Goal: Task Accomplishment & Management: Use online tool/utility

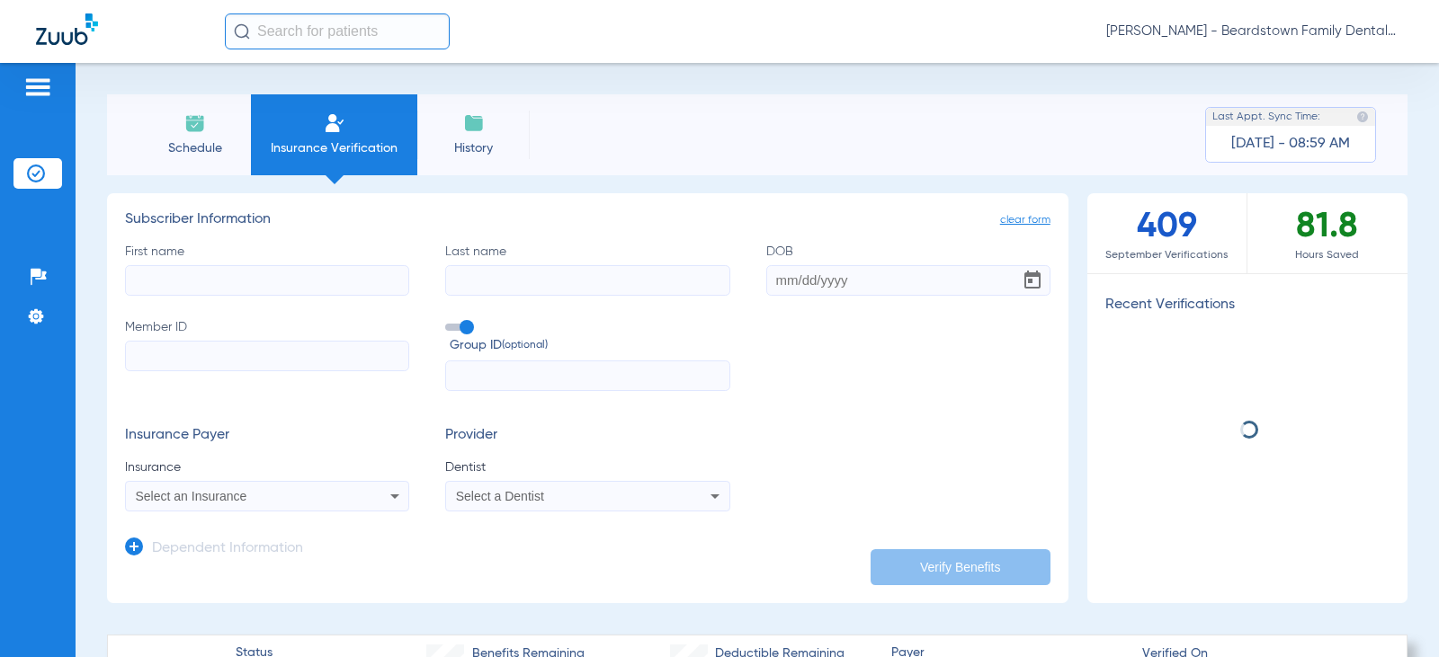
click at [194, 291] on div "First name Last name DOB Member ID Group ID (optional)" at bounding box center [587, 317] width 925 height 149
click at [196, 282] on input "First name" at bounding box center [267, 280] width 284 height 31
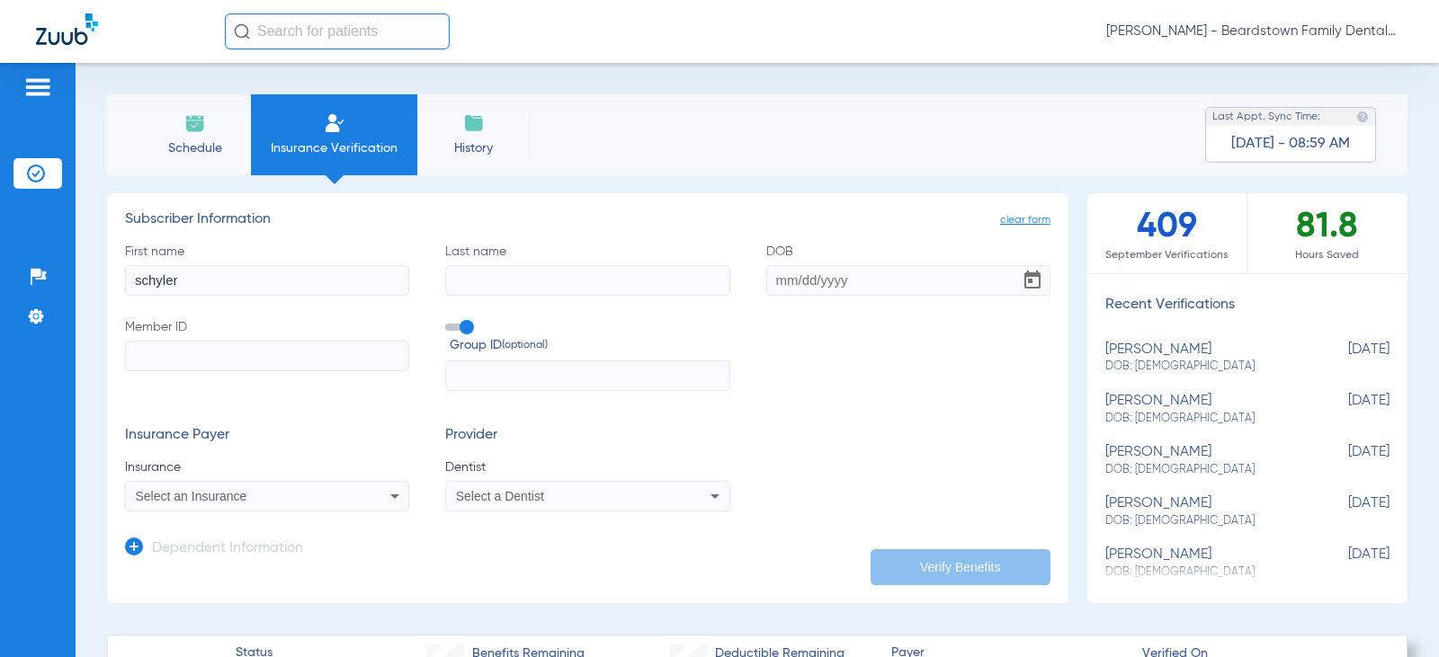
type input "schyler"
type input "brush"
click at [785, 277] on input "08121999" at bounding box center [908, 280] width 284 height 31
click at [805, 277] on input "08/121999" at bounding box center [908, 280] width 284 height 31
type input "08/12/1999"
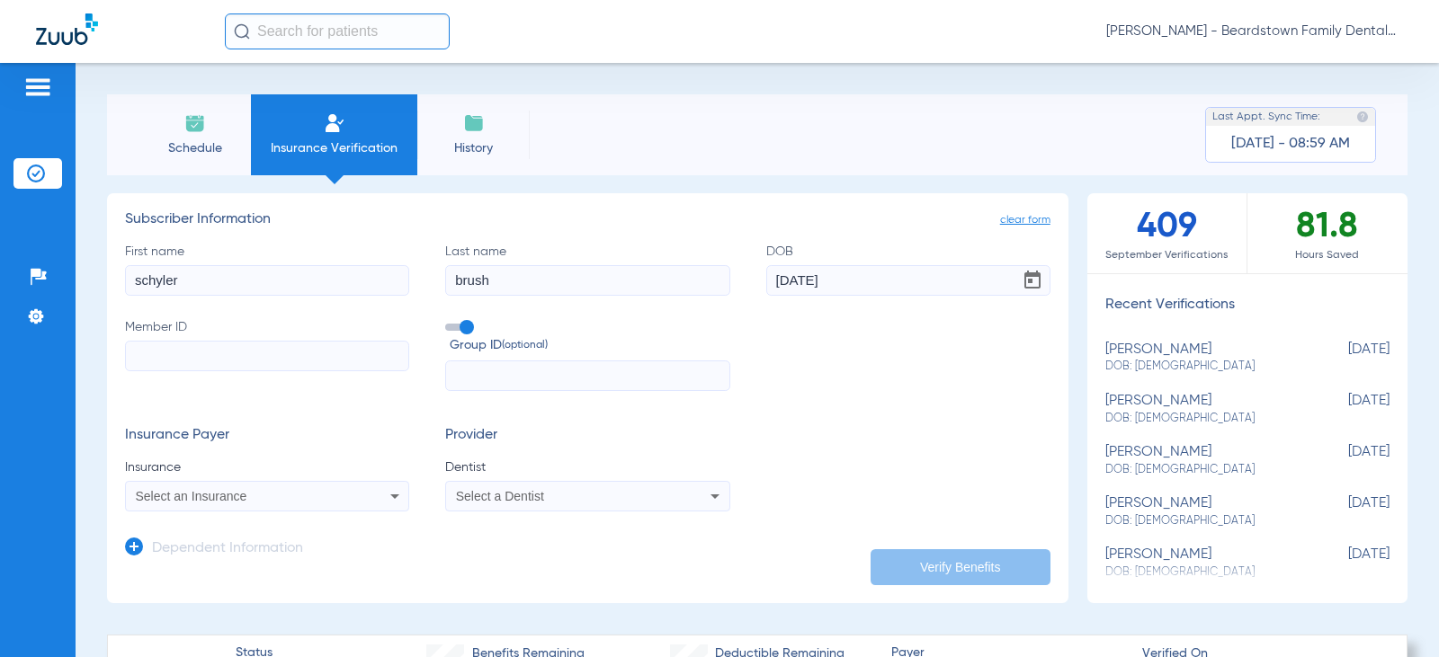
drag, startPoint x: 815, startPoint y: 312, endPoint x: 656, endPoint y: 313, distance: 159.1
click at [809, 312] on div "First name schyler Last name brush DOB 08/12/1999 Member ID Group ID (optional)" at bounding box center [587, 317] width 925 height 149
click at [277, 360] on input "Member ID" at bounding box center [267, 356] width 284 height 31
type input "07771828758"
click at [462, 331] on span at bounding box center [458, 327] width 27 height 7
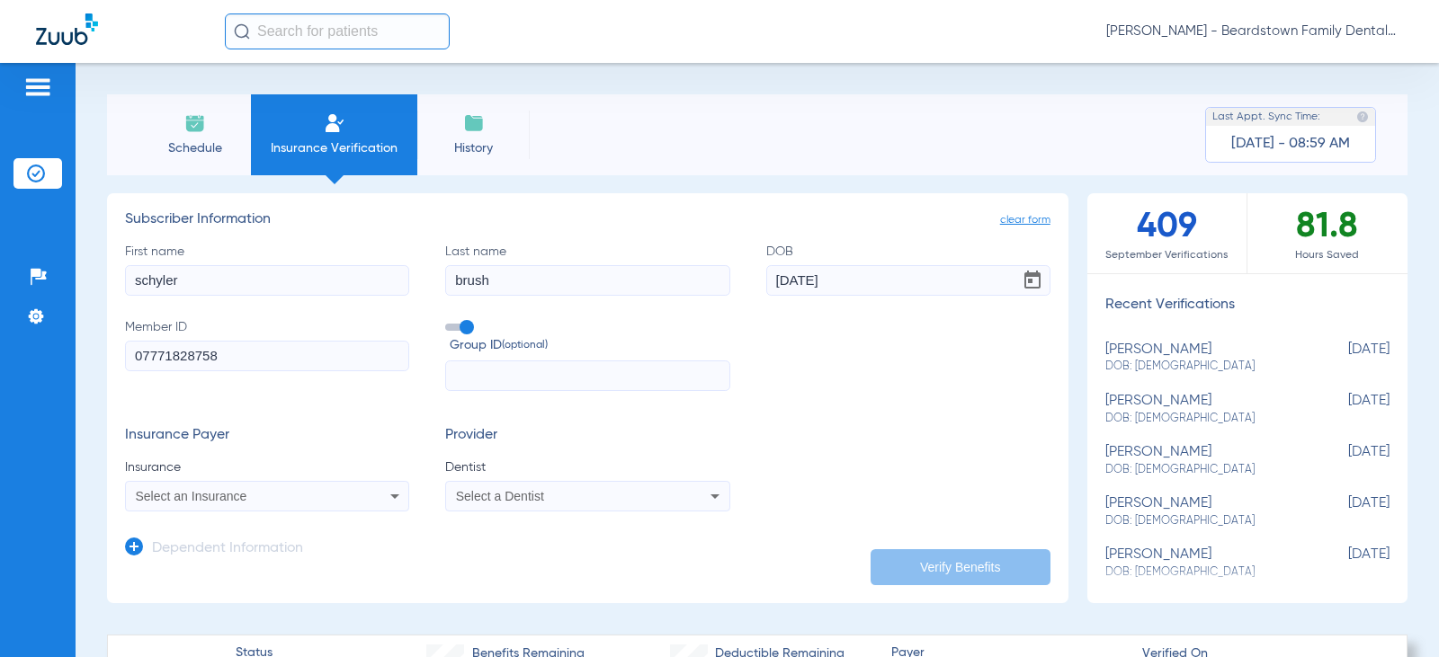
click at [449, 321] on input "Group ID (optional)" at bounding box center [449, 321] width 0 height 0
click at [353, 498] on div "Select an Insurance" at bounding box center [267, 497] width 282 height 22
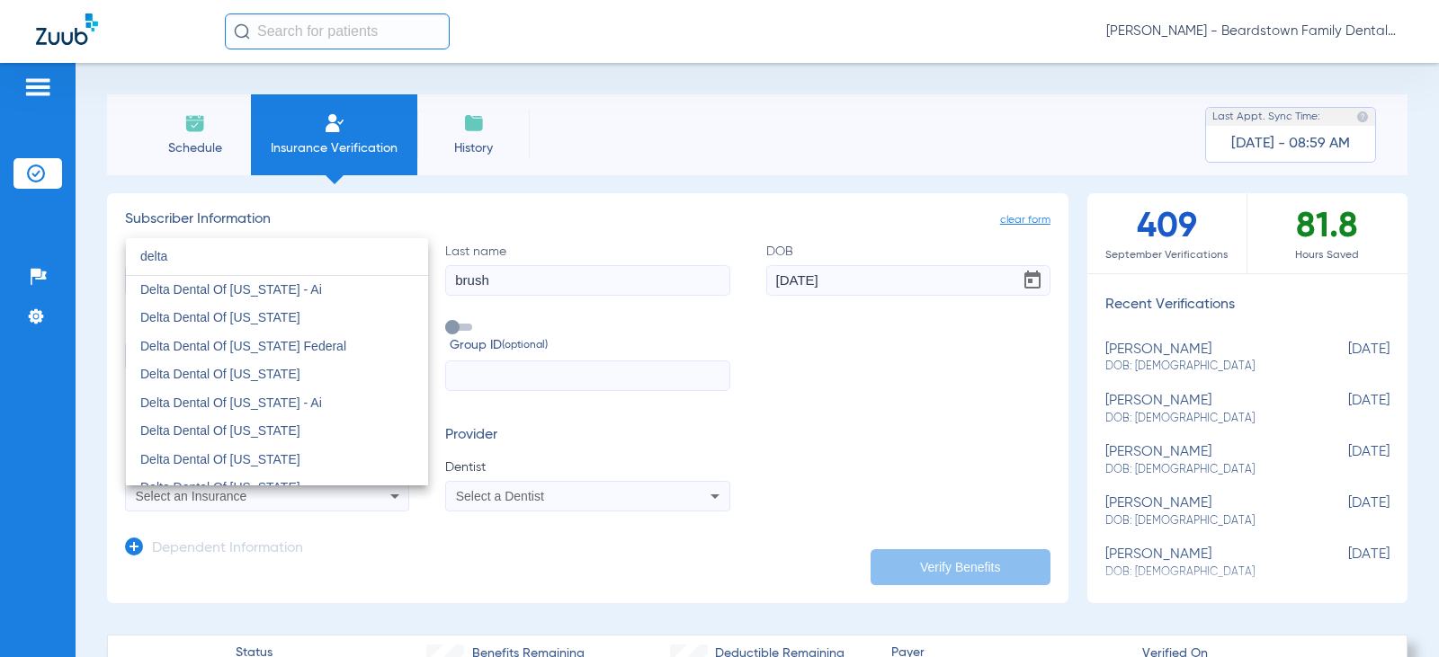
scroll to position [629, 0]
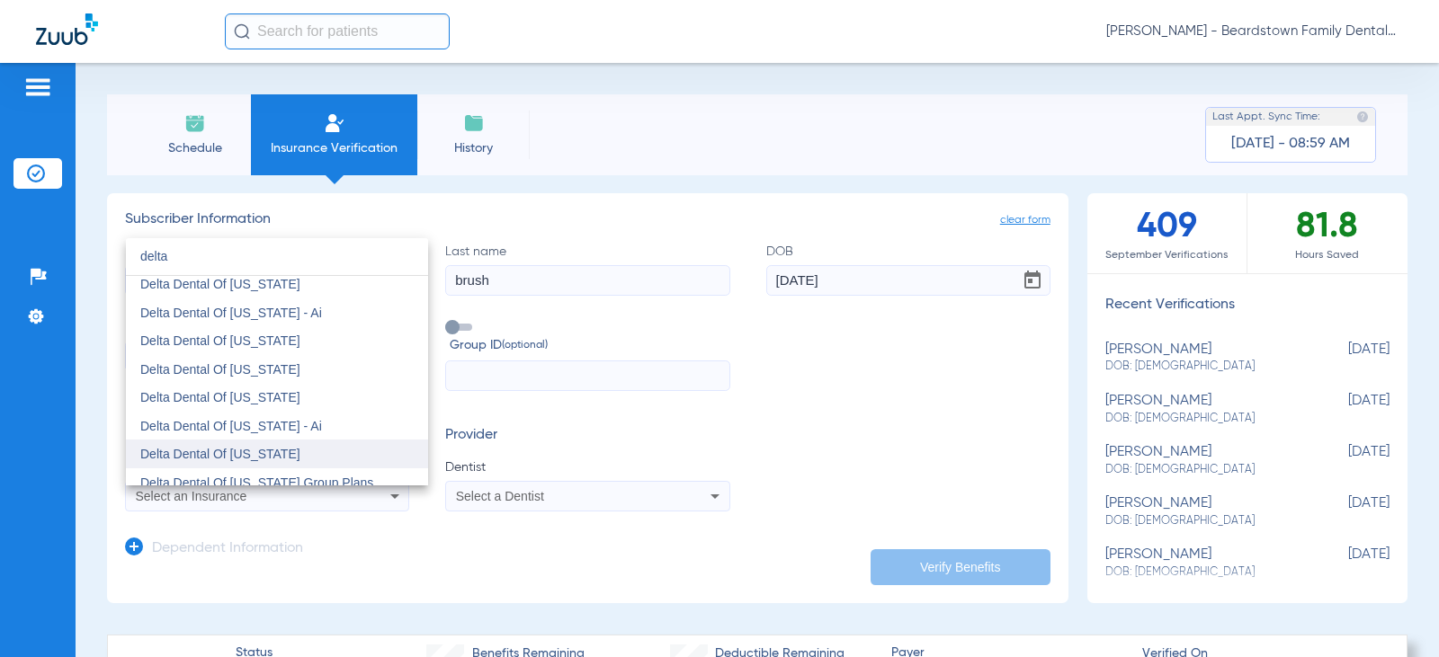
type input "delta"
click at [262, 450] on span "Delta Dental Of [US_STATE]" at bounding box center [220, 454] width 160 height 14
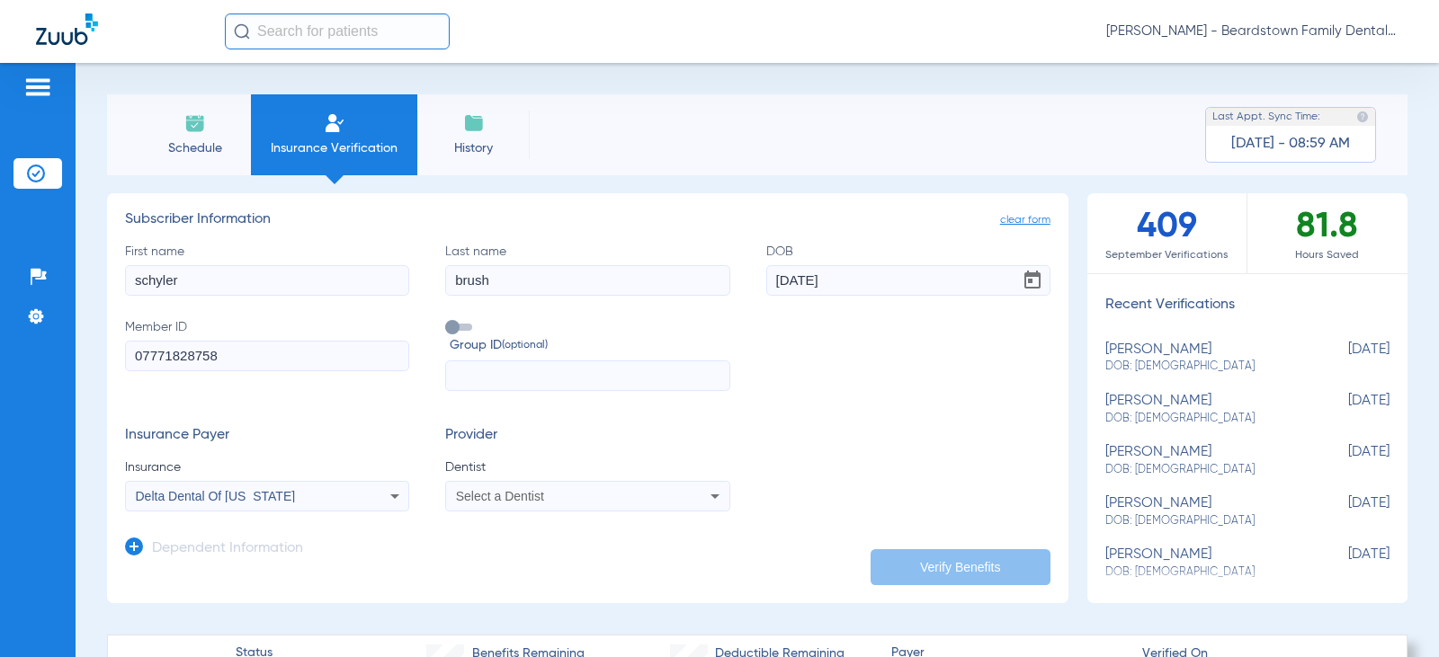
click at [650, 494] on div "Select a Dentist" at bounding box center [561, 496] width 211 height 13
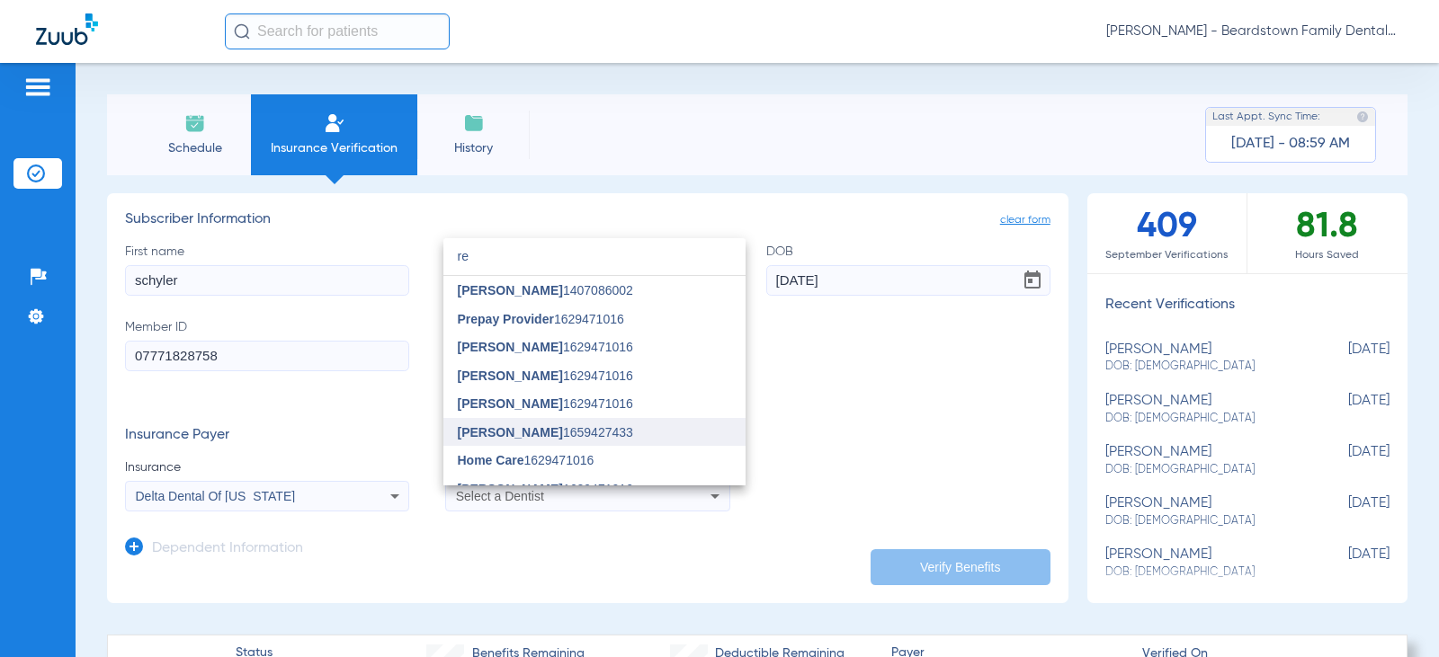
type input "re"
click at [540, 430] on span "[PERSON_NAME]" at bounding box center [510, 432] width 105 height 14
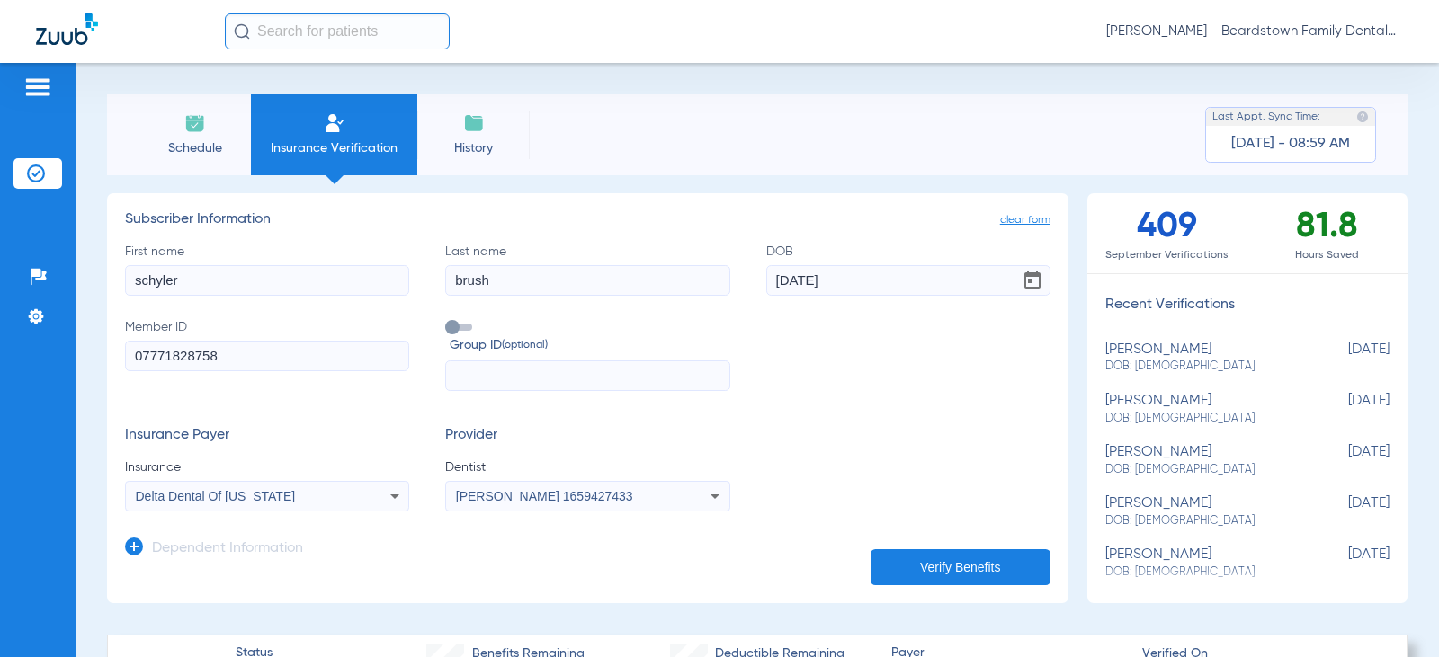
click at [799, 425] on form "First name schyler Last name brush DOB 08/12/1999 Member ID 07771828758 Group I…" at bounding box center [587, 378] width 925 height 270
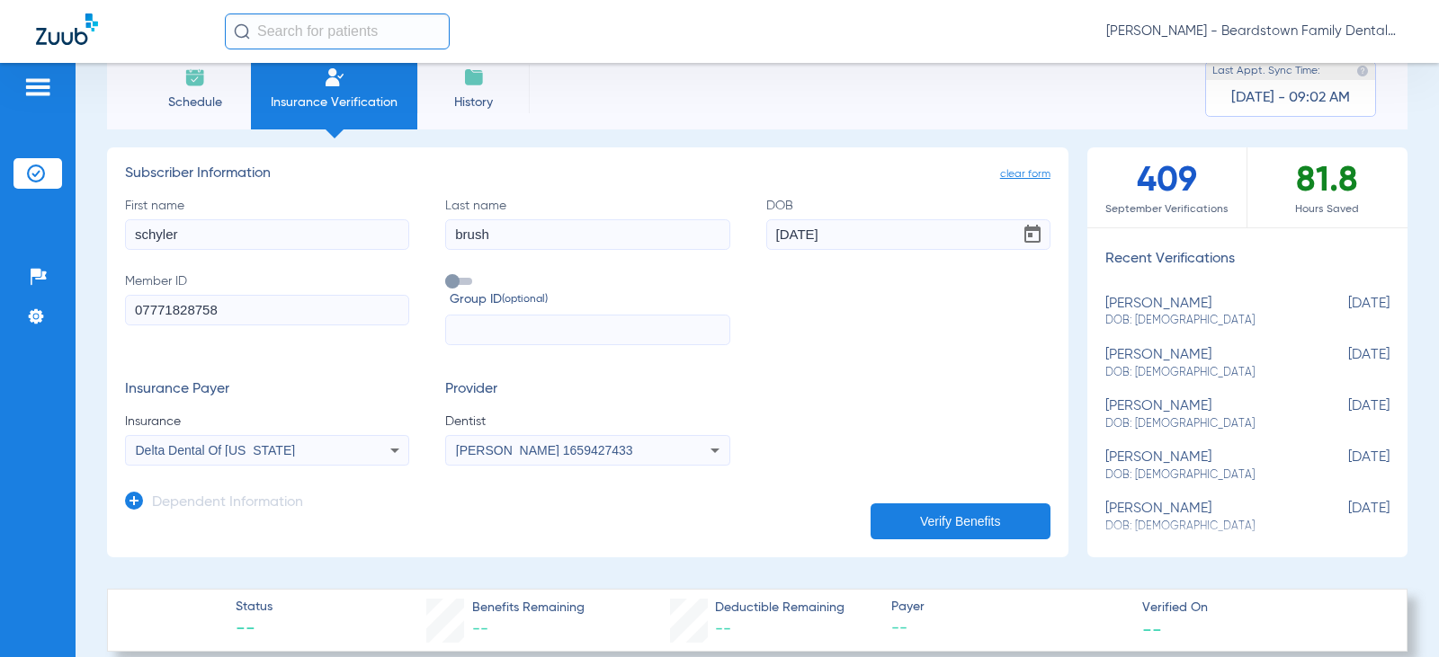
scroll to position [90, 0]
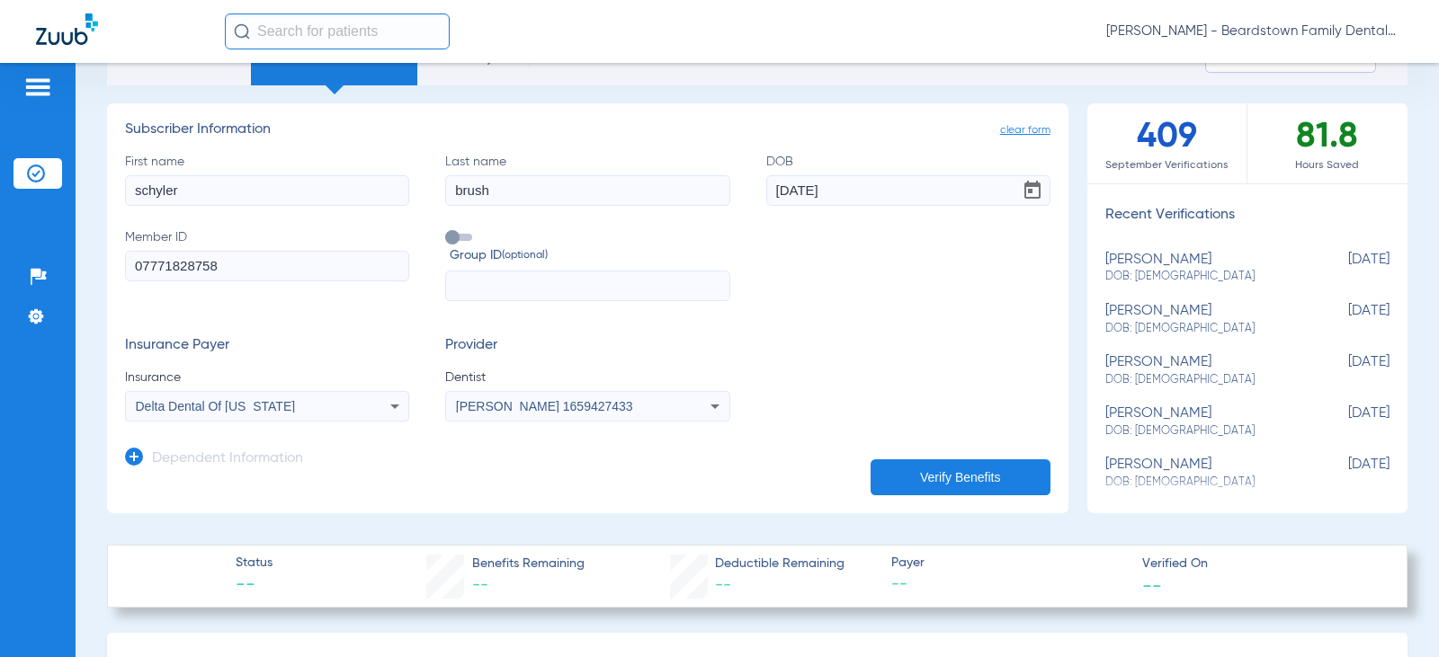
click at [960, 478] on button "Verify Benefits" at bounding box center [960, 477] width 180 height 36
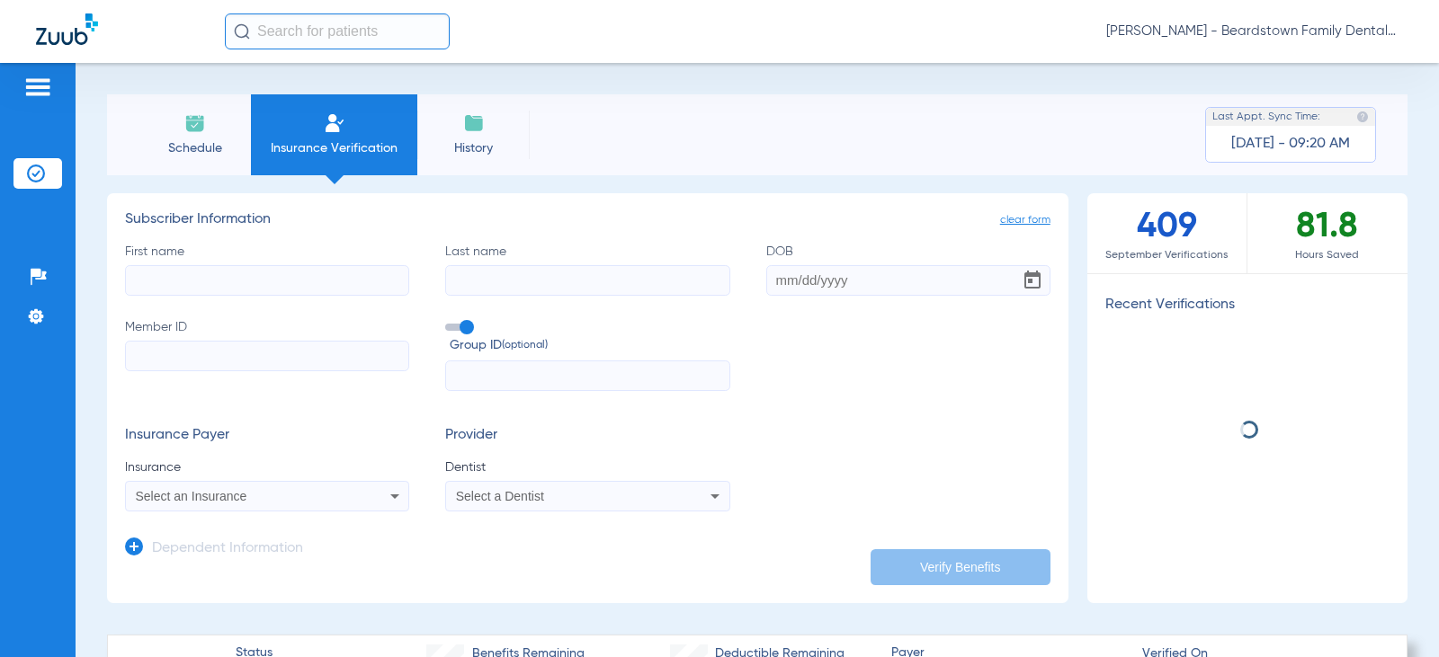
click at [249, 269] on input "First name" at bounding box center [267, 280] width 284 height 31
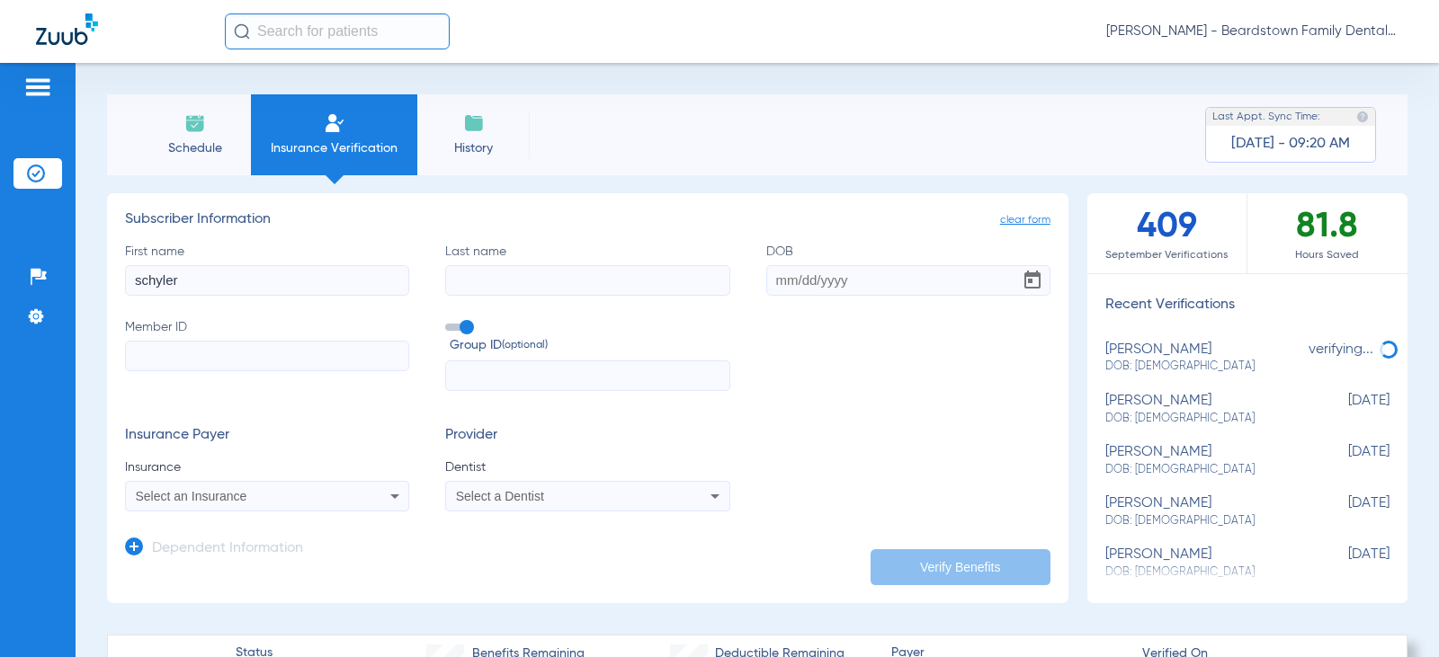
type input "schyler"
type input "brush"
type input "06/12/1999"
click at [254, 347] on input "Member ID" at bounding box center [267, 356] width 284 height 31
click at [165, 361] on input "Member ID Required" at bounding box center [267, 356] width 284 height 31
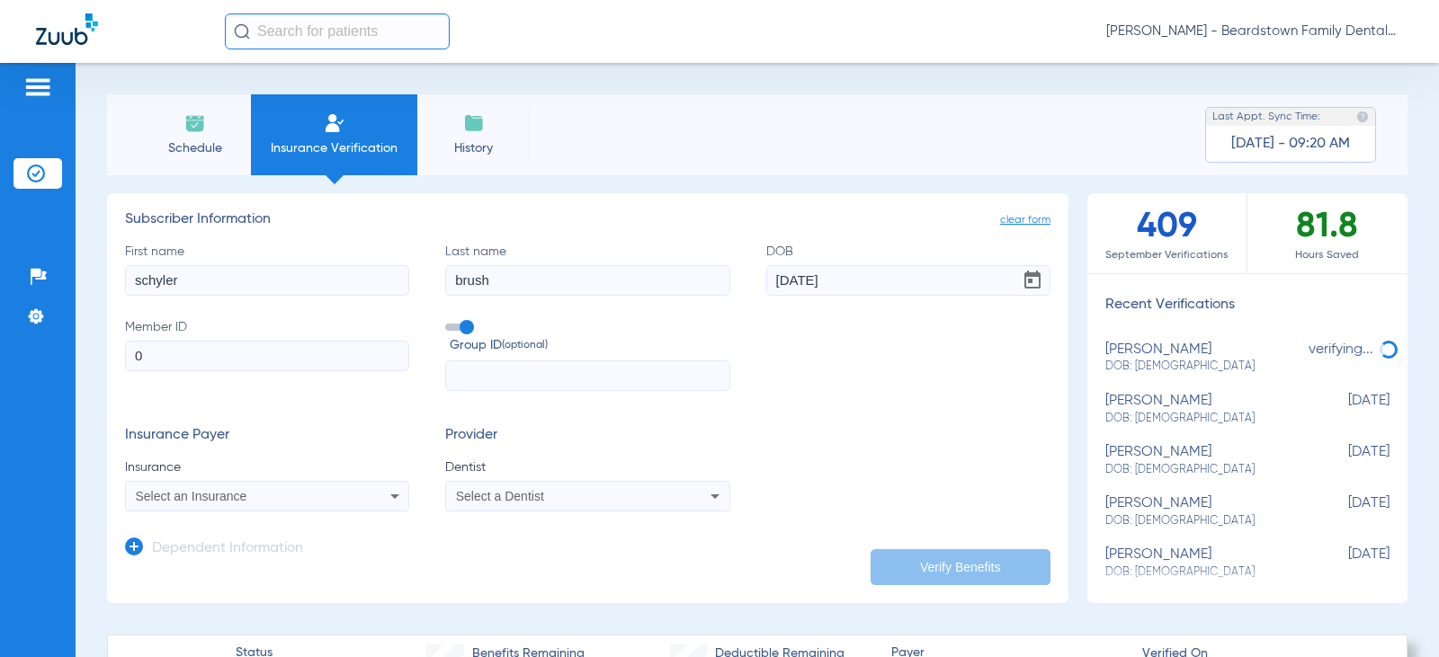
click at [187, 349] on input "0" at bounding box center [267, 356] width 284 height 31
type input "07771828758"
click at [478, 379] on input "text" at bounding box center [587, 376] width 284 height 31
type input "11065"
click at [393, 416] on form "First name schyler Last name brush DOB 06/12/1999 Member ID 07771828758 Group I…" at bounding box center [587, 378] width 925 height 270
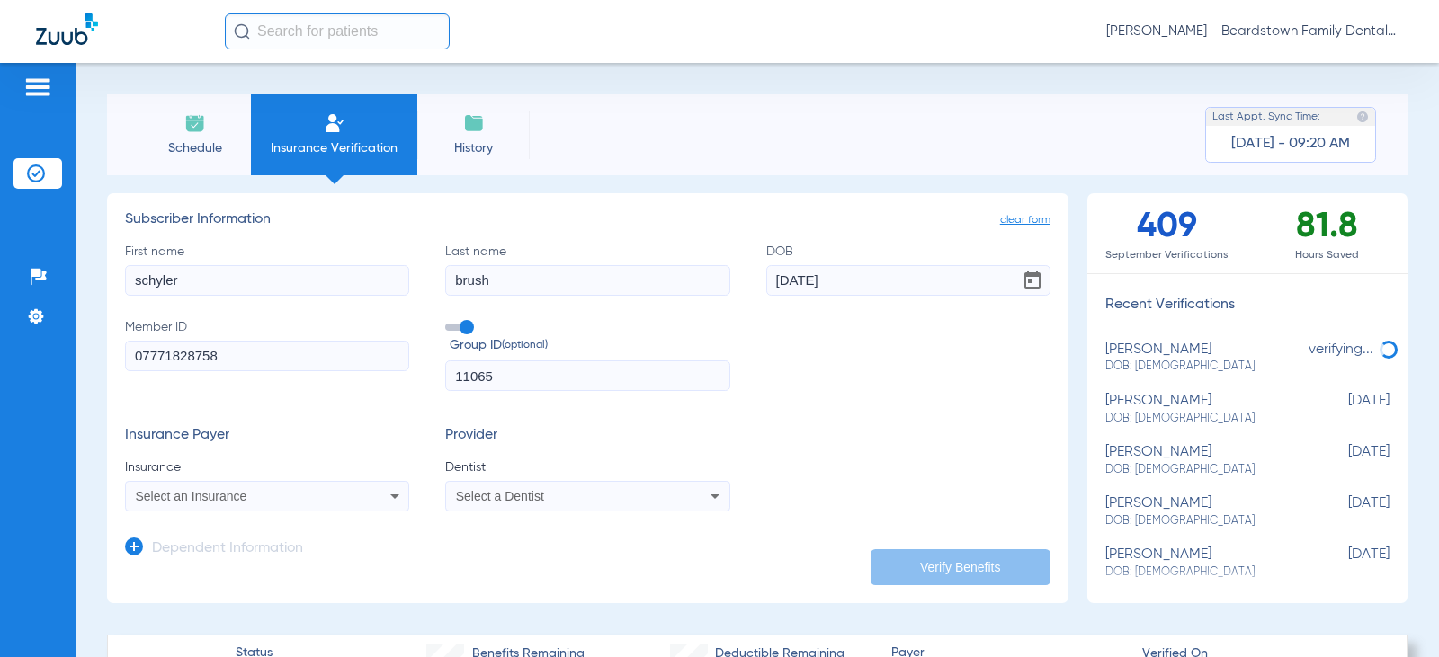
click at [374, 492] on div "Select an Insurance" at bounding box center [267, 497] width 282 height 22
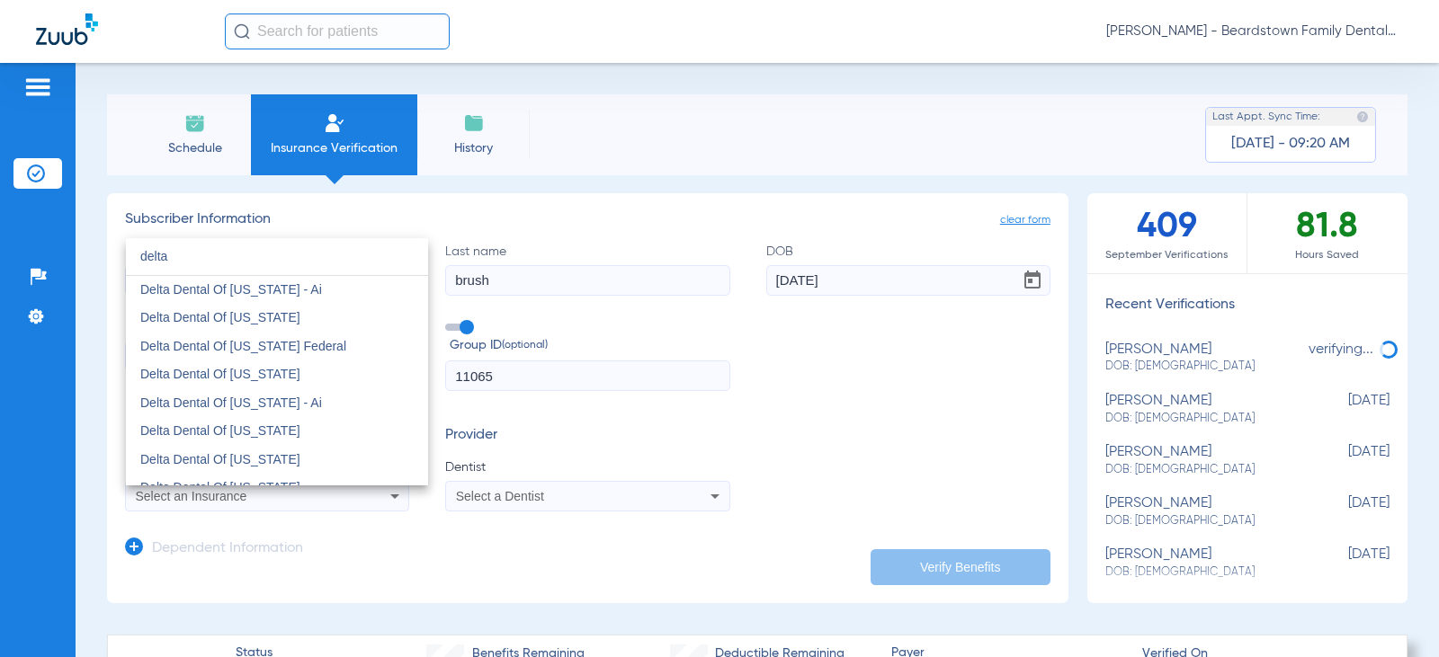
scroll to position [629, 0]
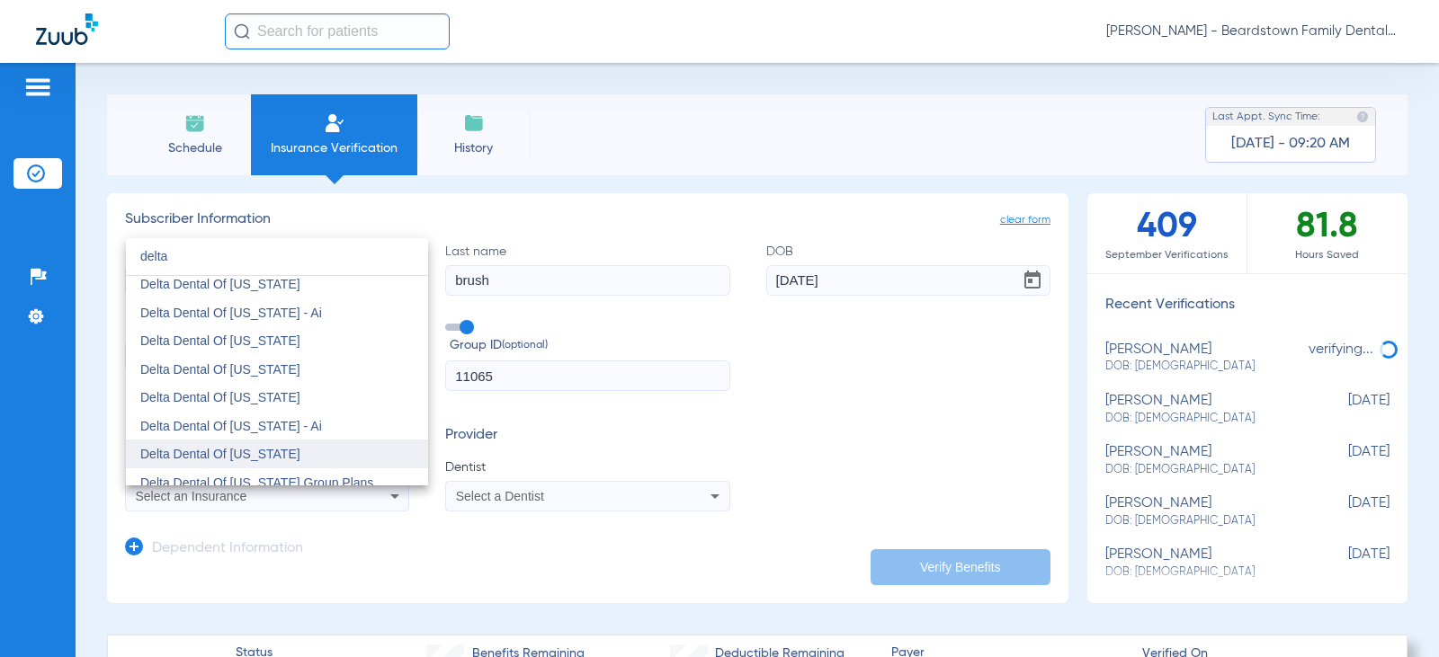
type input "delta"
click at [282, 451] on mat-option "Delta Dental Of Illinois" at bounding box center [277, 454] width 302 height 29
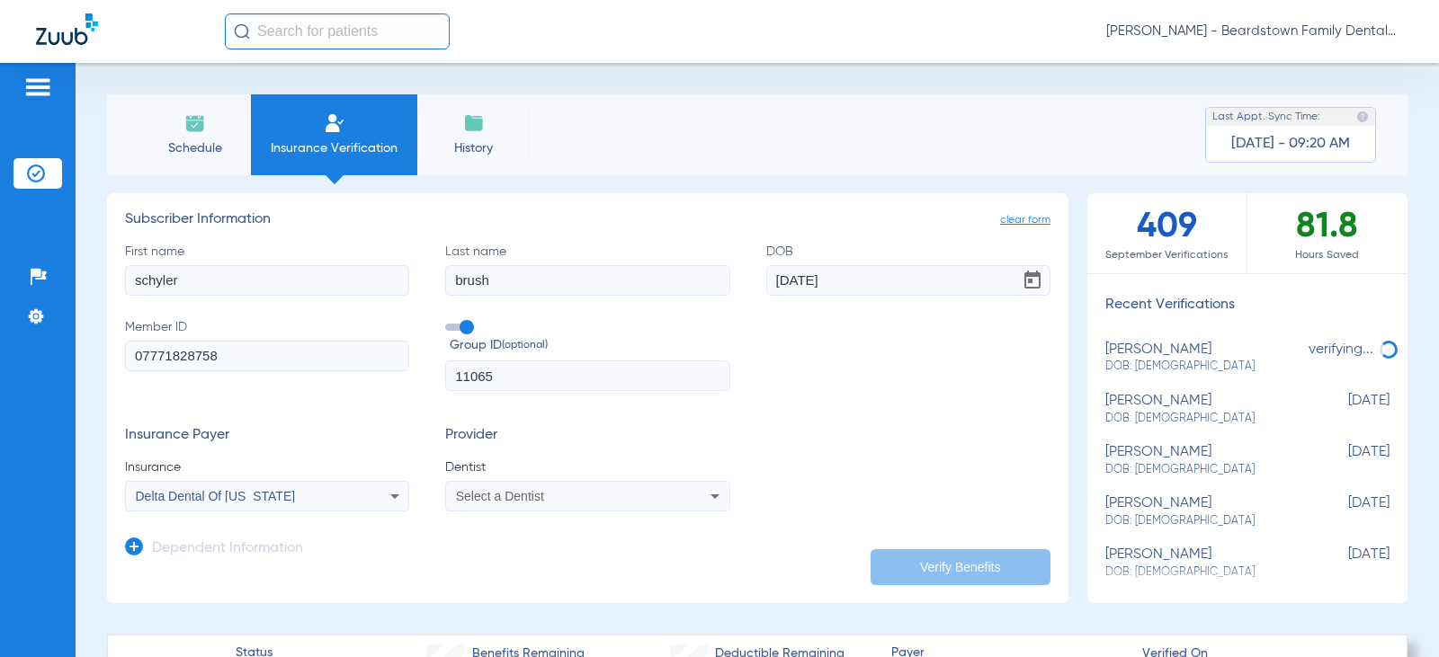
click at [619, 493] on div "Select a Dentist" at bounding box center [561, 496] width 211 height 13
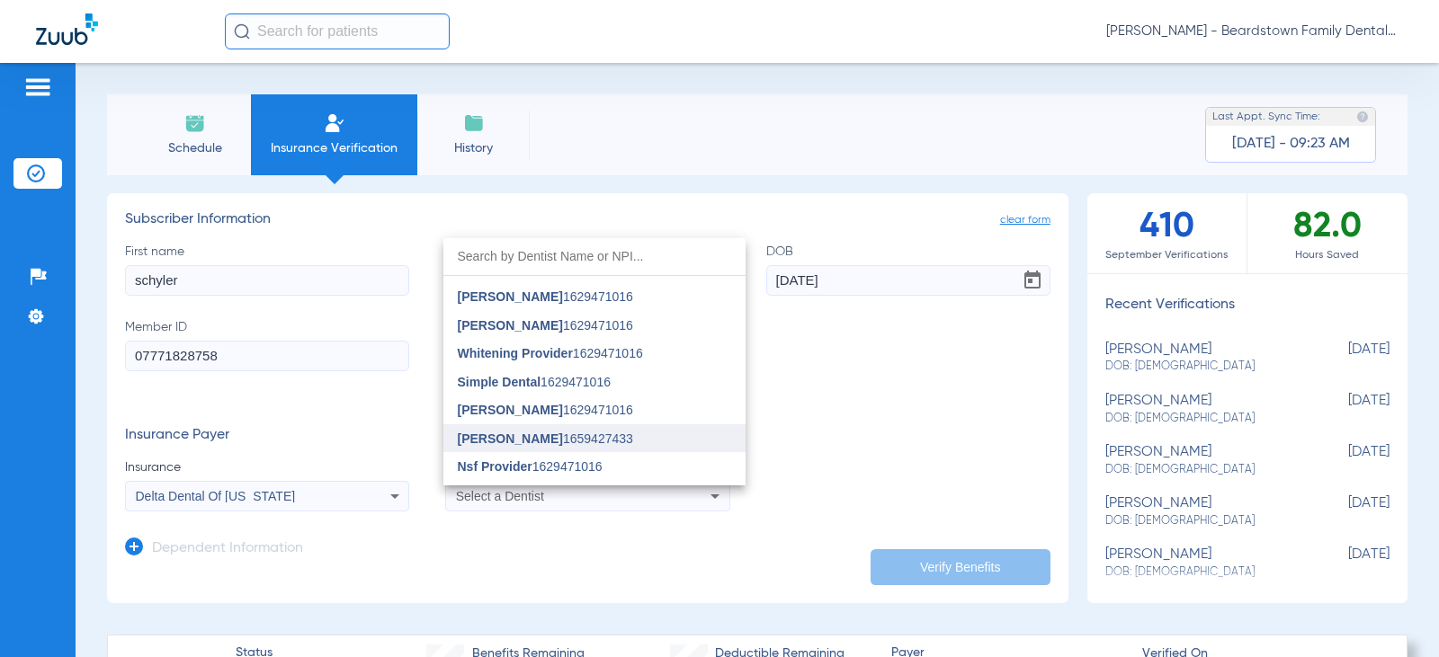
scroll to position [503, 0]
click at [572, 437] on span "Rebecca Canter 1659427433" at bounding box center [545, 439] width 175 height 13
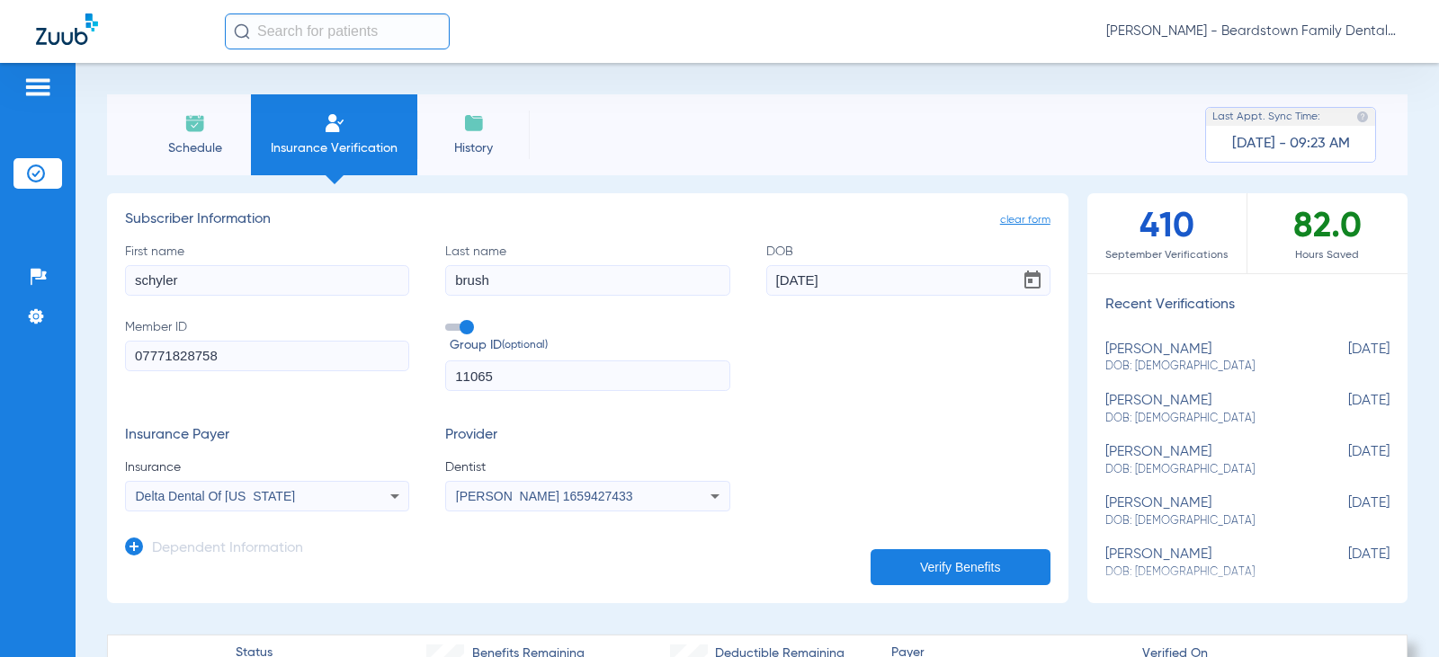
click at [933, 455] on div "Insurance Payer Insurance Delta Dental Of Illinois Provider Dentist Rebecca Can…" at bounding box center [587, 469] width 925 height 85
click at [958, 568] on button "Verify Benefits" at bounding box center [960, 567] width 180 height 36
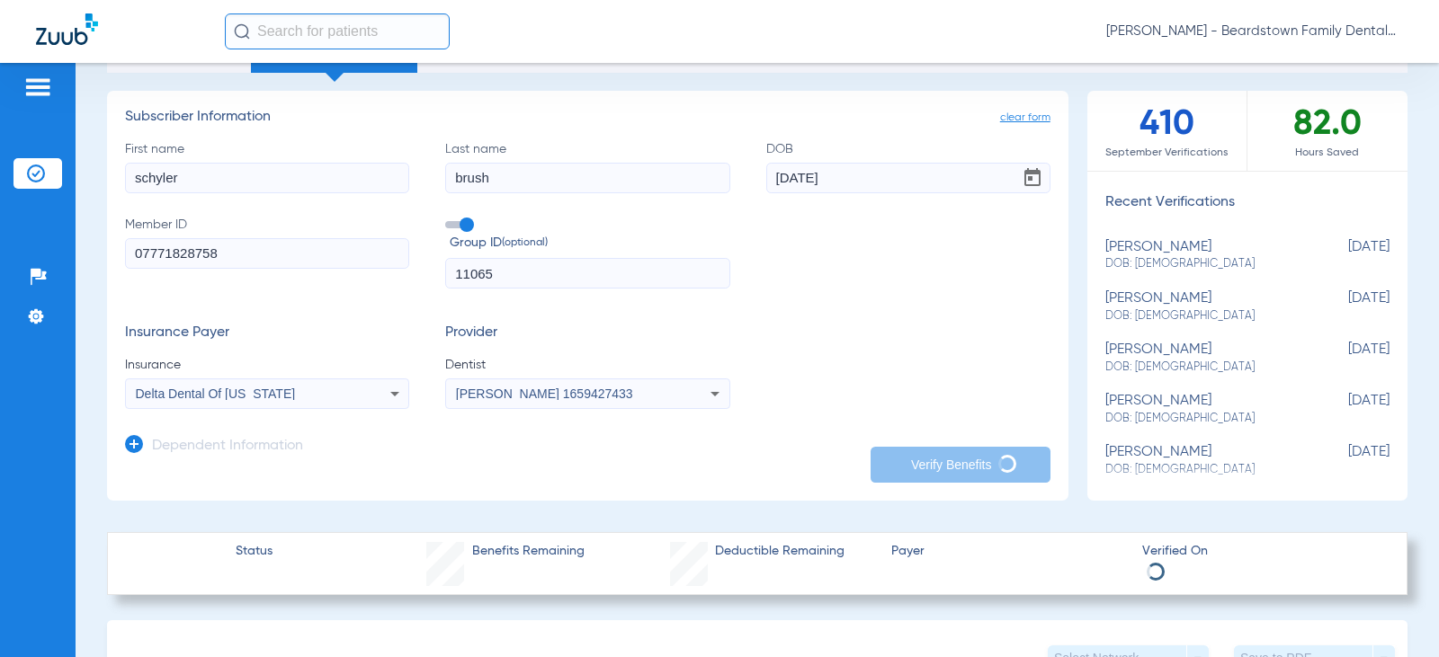
scroll to position [0, 0]
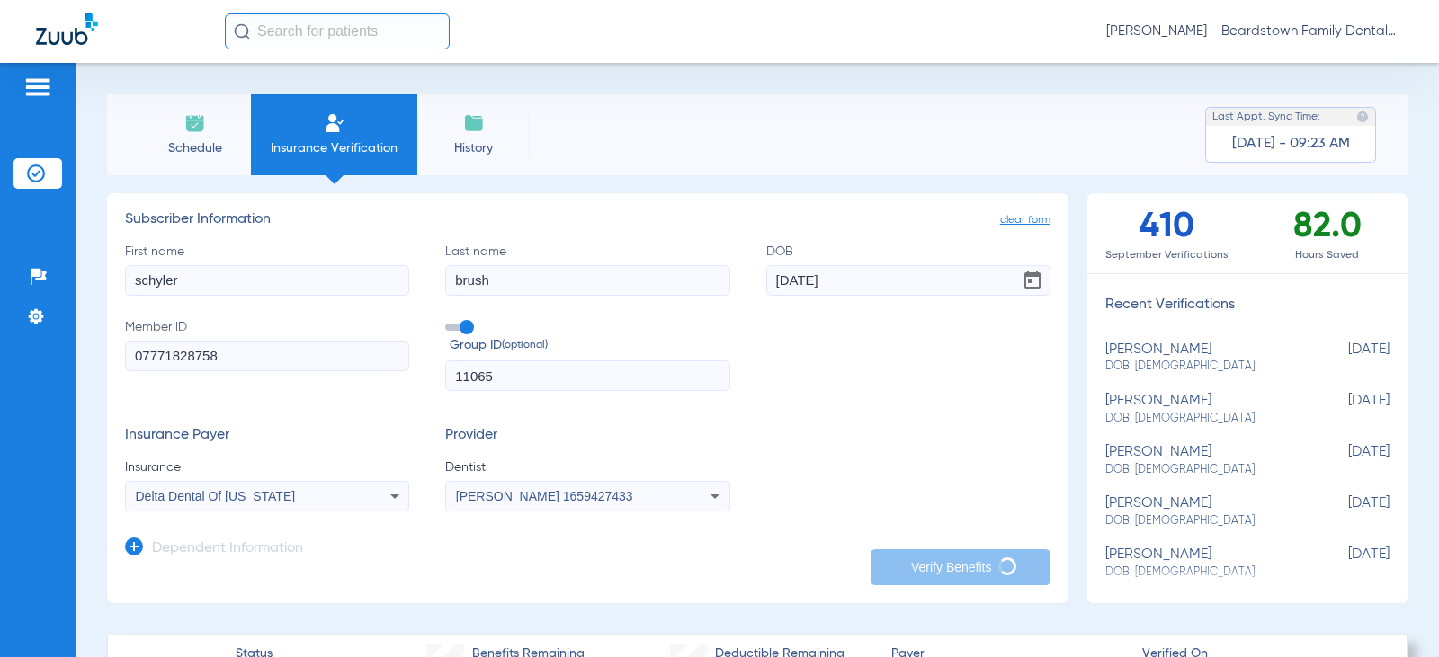
click at [468, 127] on img at bounding box center [474, 123] width 22 height 22
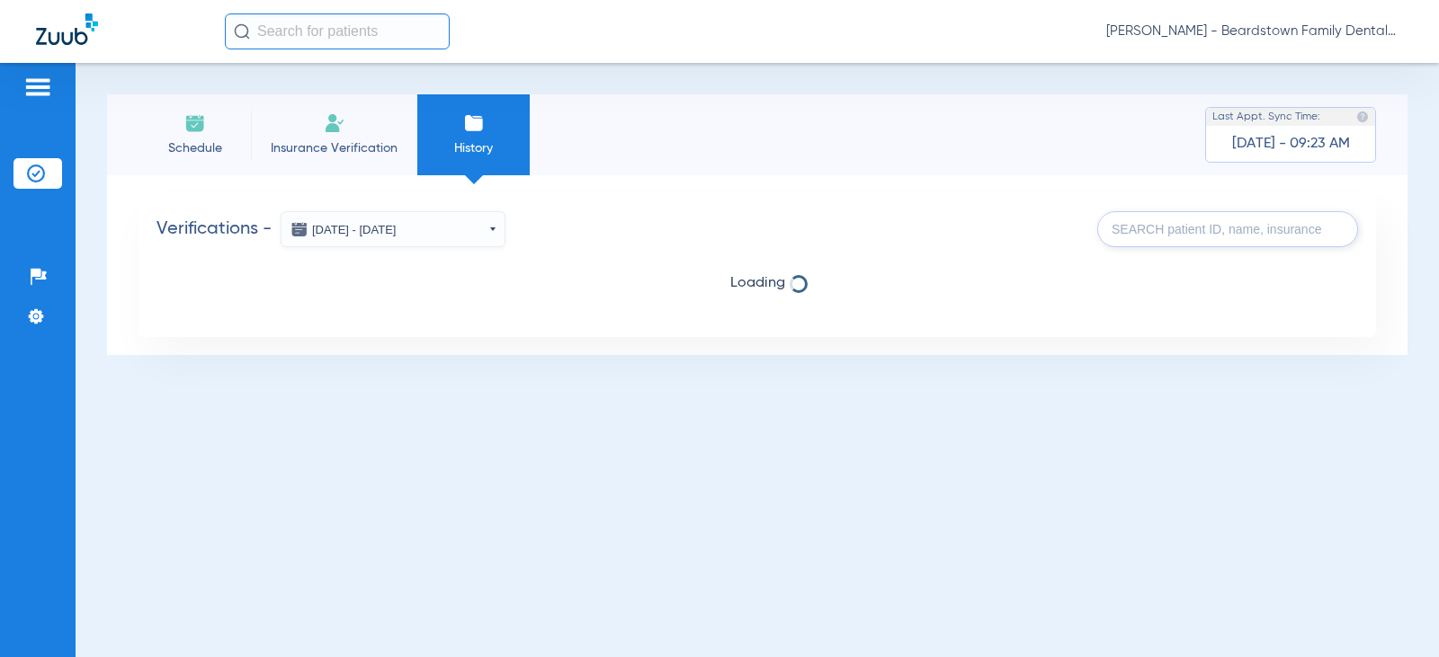
click at [330, 137] on li "Insurance Verification" at bounding box center [334, 134] width 166 height 81
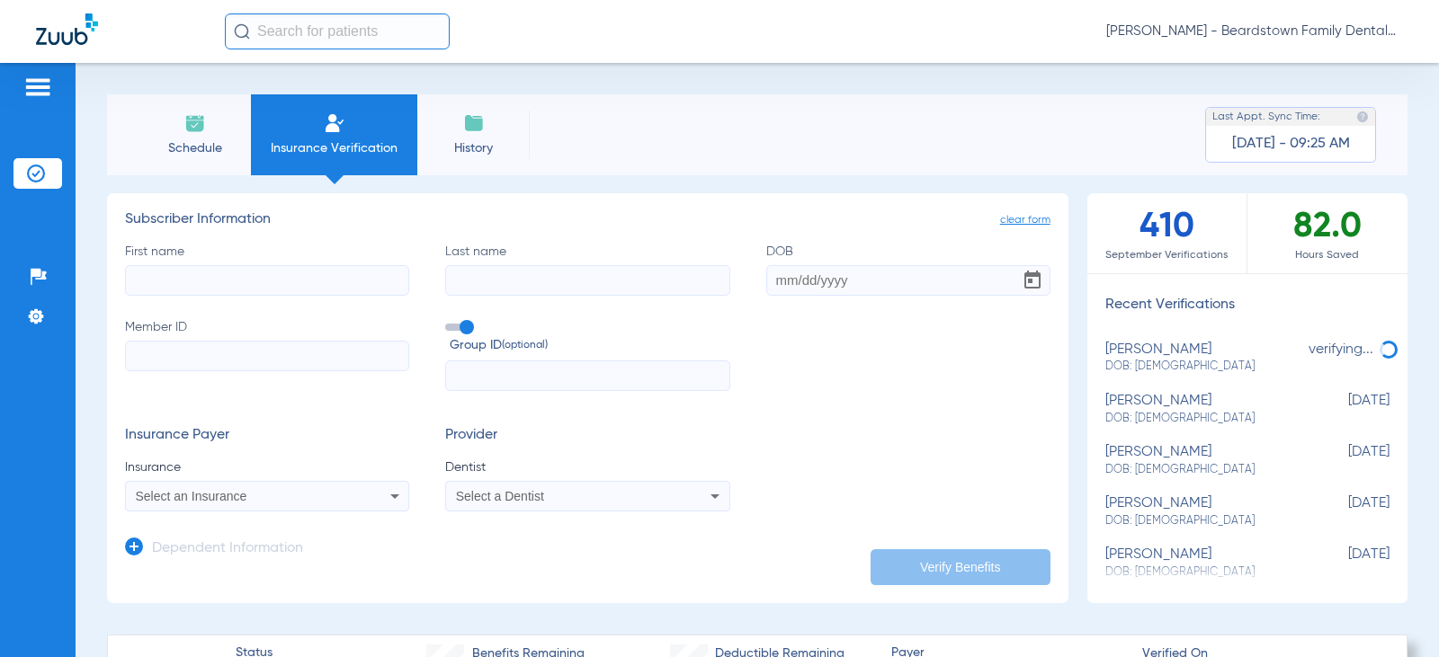
click at [222, 133] on li "Schedule" at bounding box center [194, 134] width 112 height 81
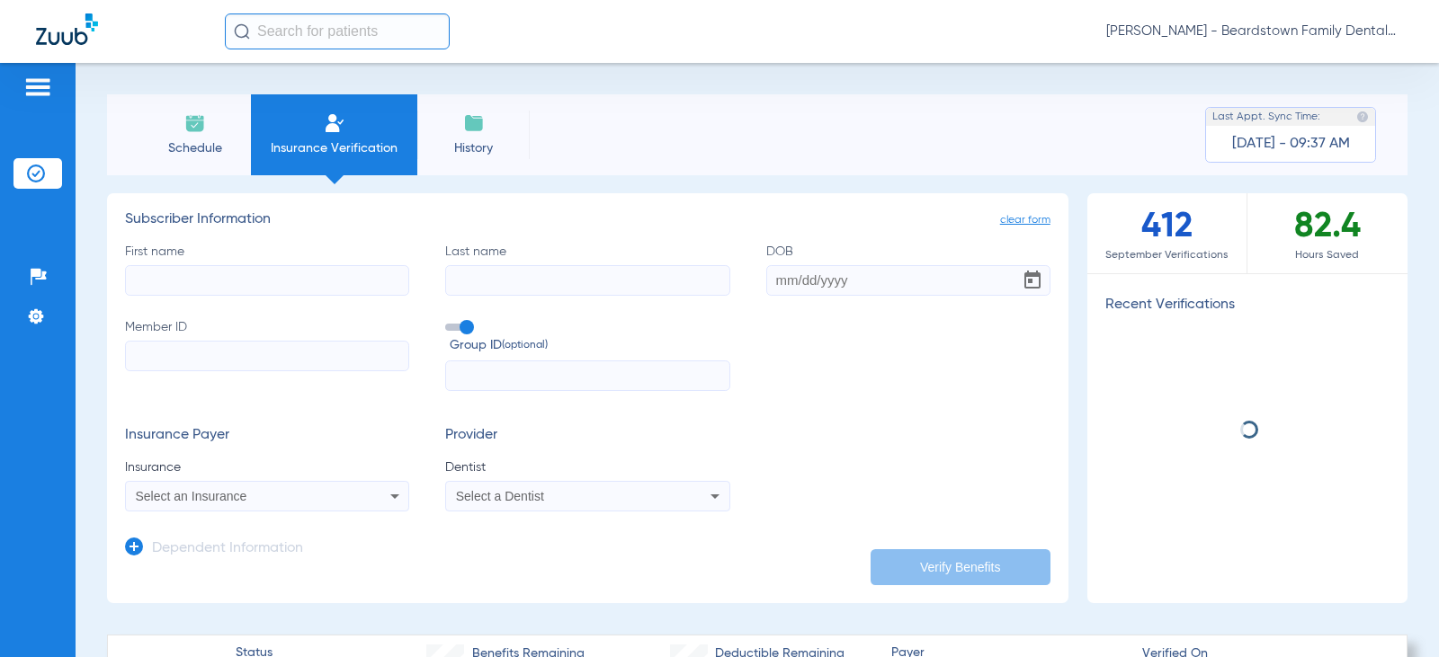
click at [217, 271] on input "First name" at bounding box center [267, 280] width 284 height 31
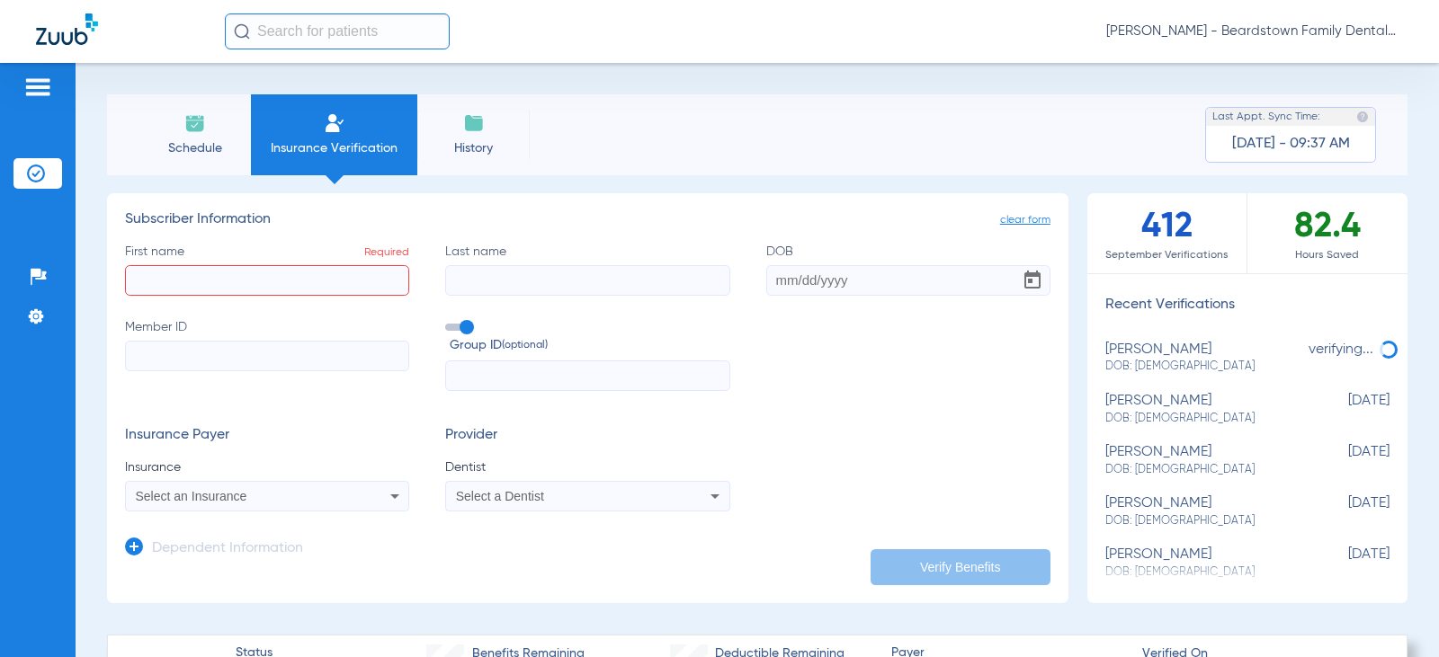
drag, startPoint x: 232, startPoint y: 282, endPoint x: 241, endPoint y: 276, distance: 11.0
click at [232, 282] on input "First name Required" at bounding box center [267, 280] width 284 height 31
type input "[PERSON_NAME]"
type input "[DATE]"
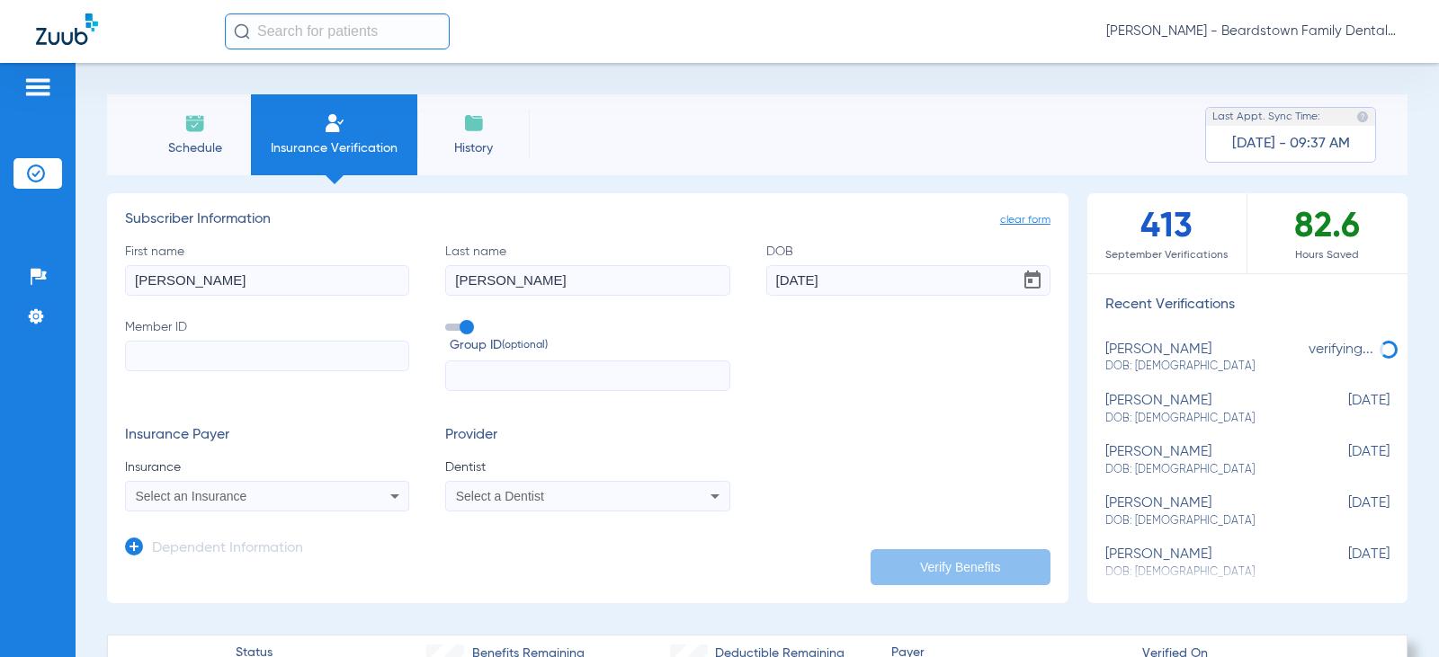
click at [160, 360] on input "Member ID" at bounding box center [267, 356] width 284 height 31
type input "336723326"
click at [464, 328] on span at bounding box center [458, 327] width 27 height 7
click at [449, 321] on input "Group ID (optional)" at bounding box center [449, 321] width 0 height 0
click at [344, 498] on div "Select an Insurance" at bounding box center [267, 497] width 282 height 22
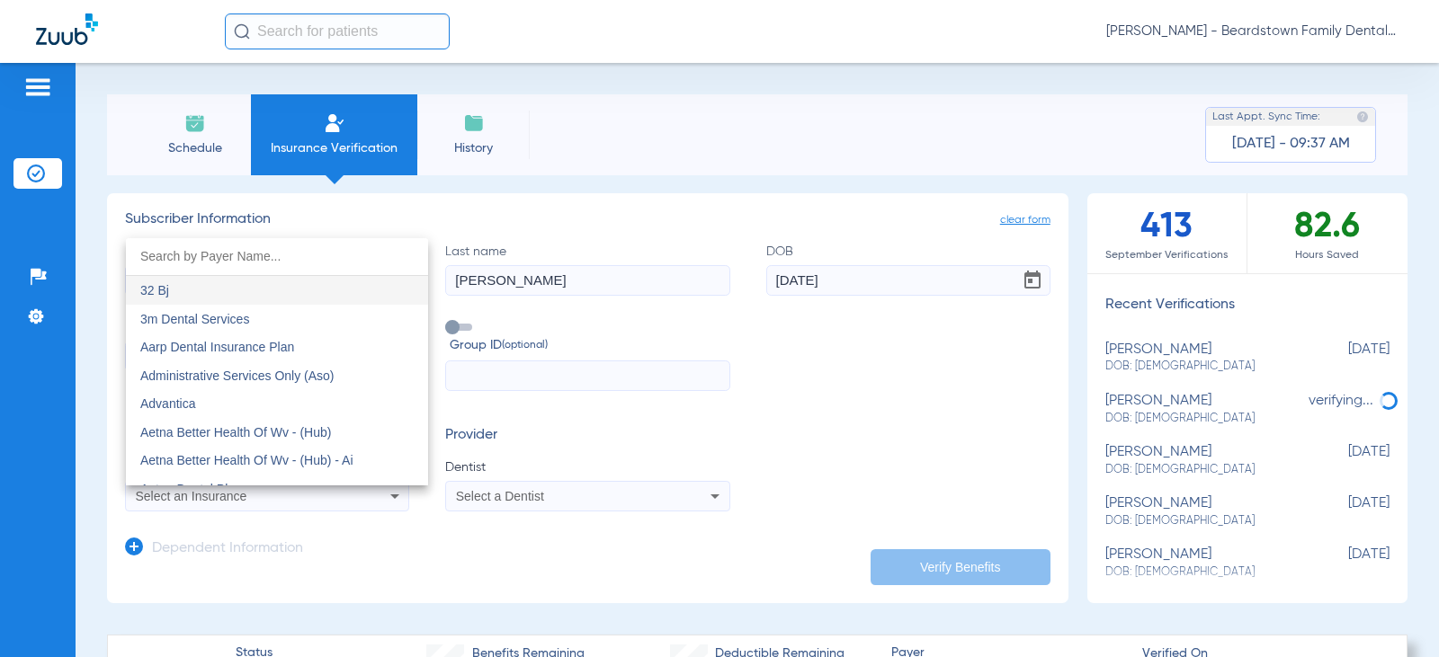
click at [293, 264] on input "dropdown search" at bounding box center [277, 256] width 302 height 37
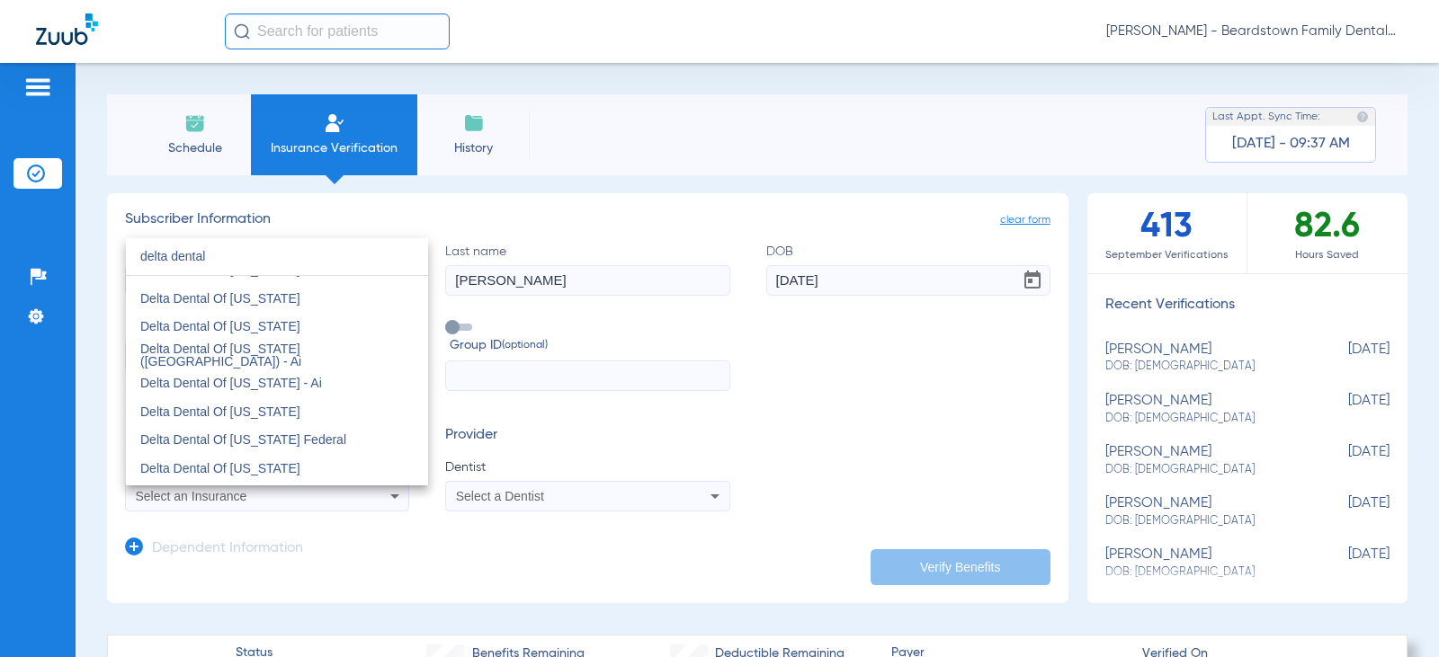
scroll to position [450, 0]
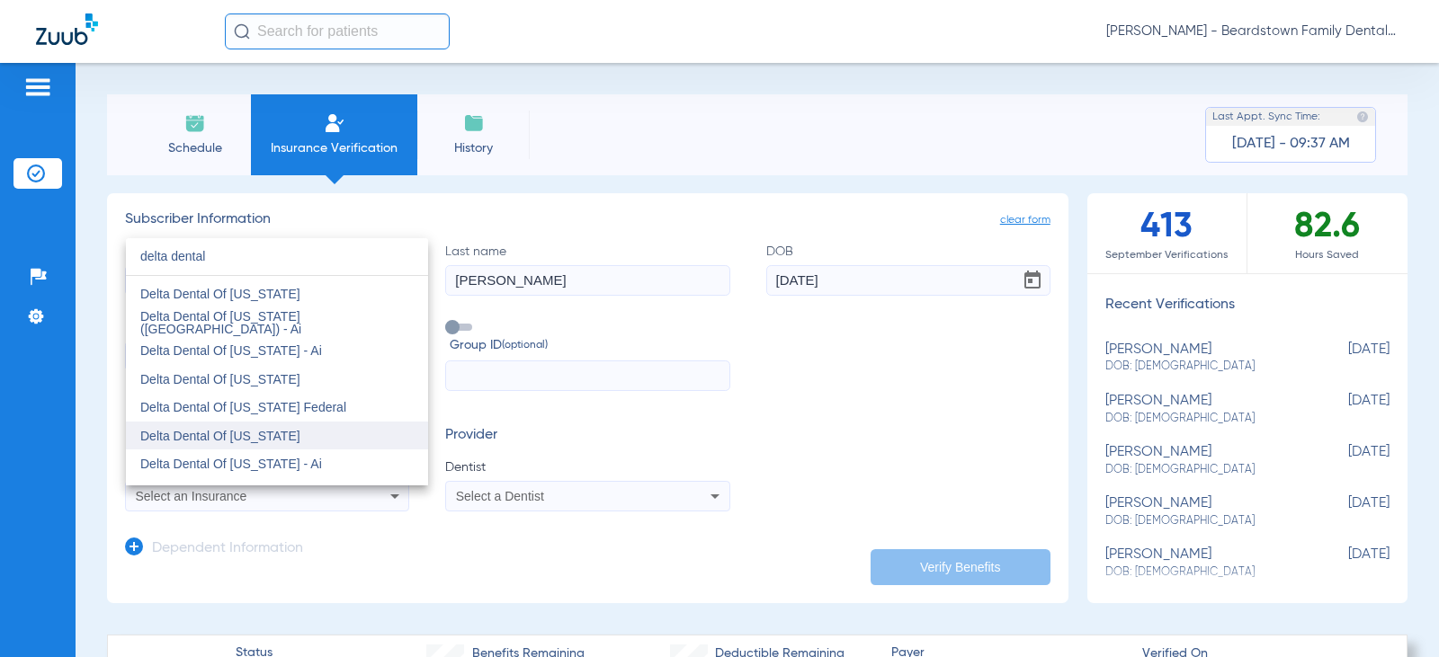
type input "delta dental"
click at [291, 428] on mat-option "Delta Dental Of [US_STATE]" at bounding box center [277, 436] width 302 height 29
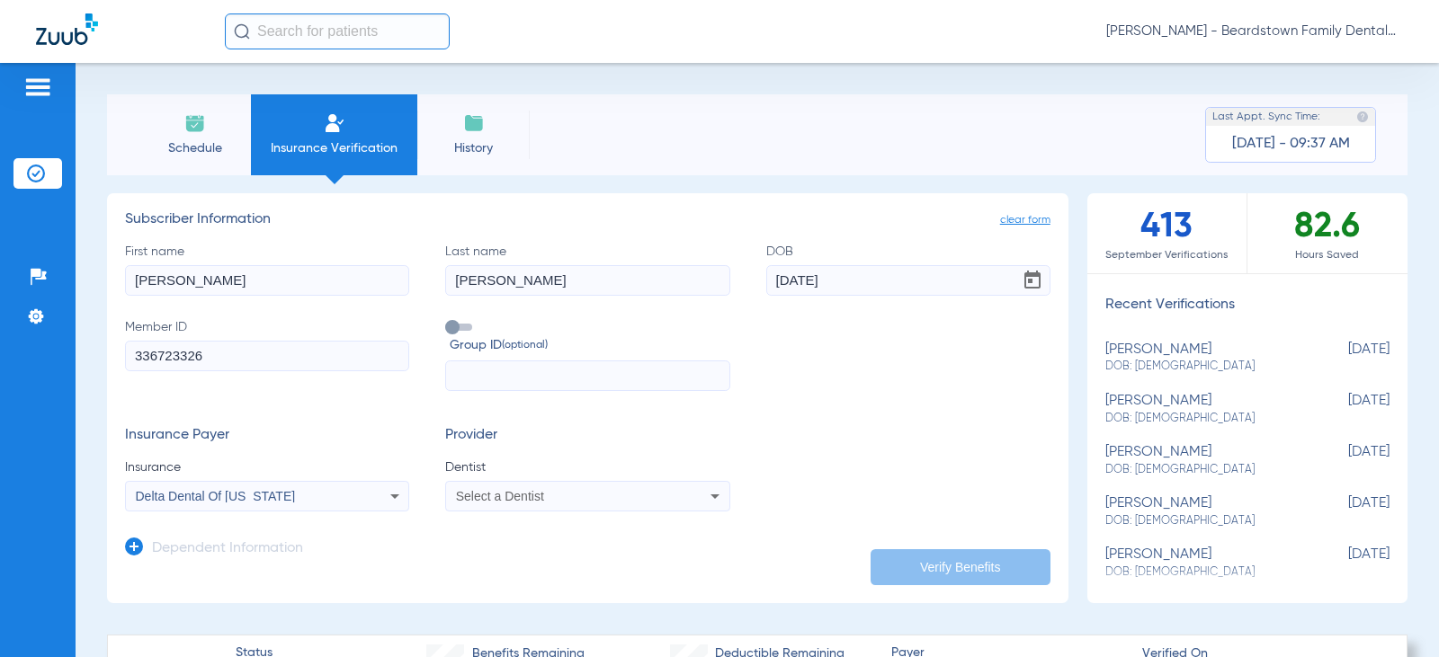
click at [627, 498] on div "Select a Dentist" at bounding box center [561, 496] width 211 height 13
drag, startPoint x: 512, startPoint y: 444, endPoint x: 383, endPoint y: 439, distance: 128.7
click at [381, 441] on div "rr close No Results" at bounding box center [719, 328] width 1439 height 657
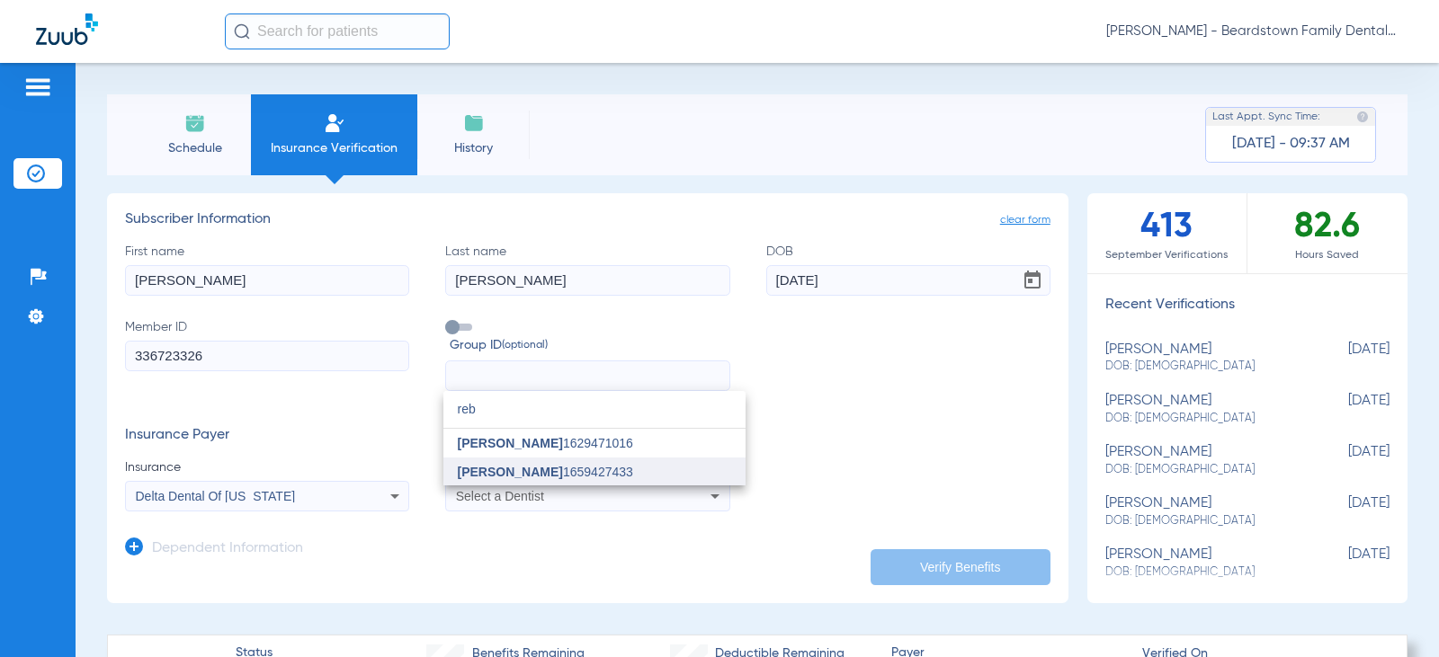
type input "reb"
click at [509, 469] on span "Rebecca Canter" at bounding box center [510, 472] width 105 height 14
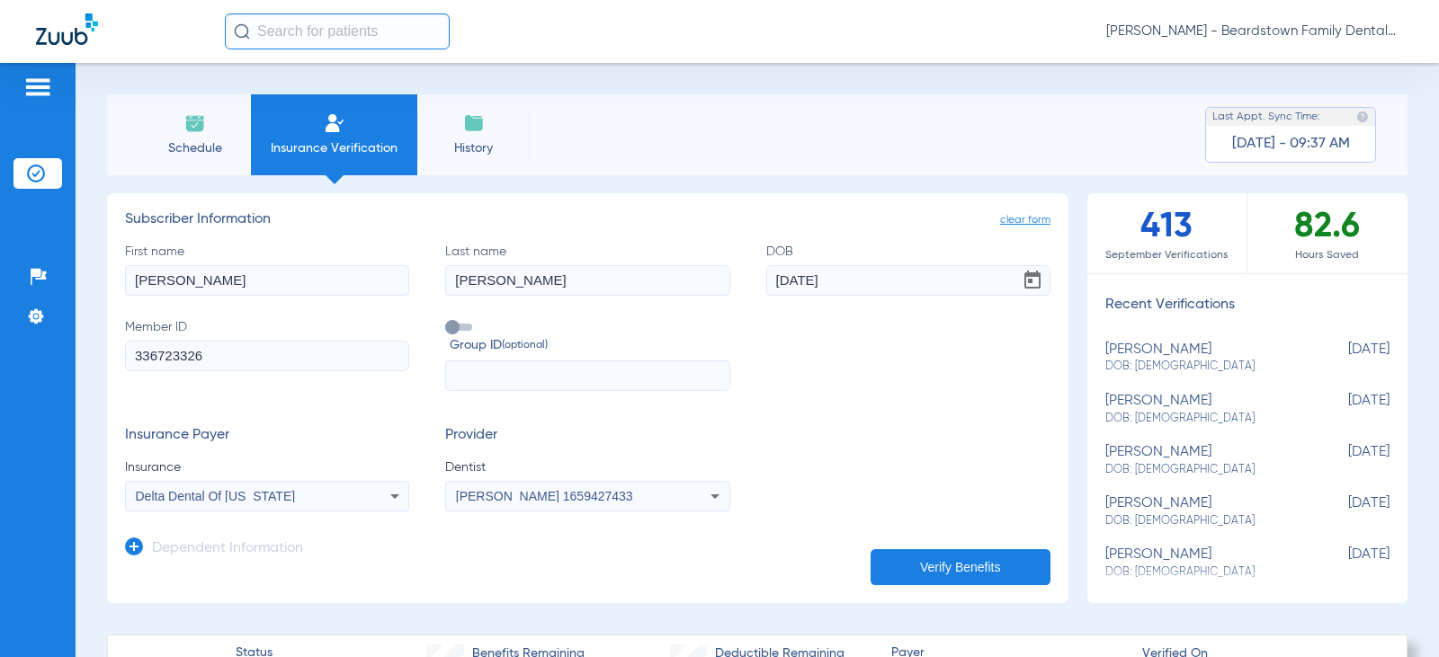
click at [942, 562] on button "Verify Benefits" at bounding box center [960, 567] width 180 height 36
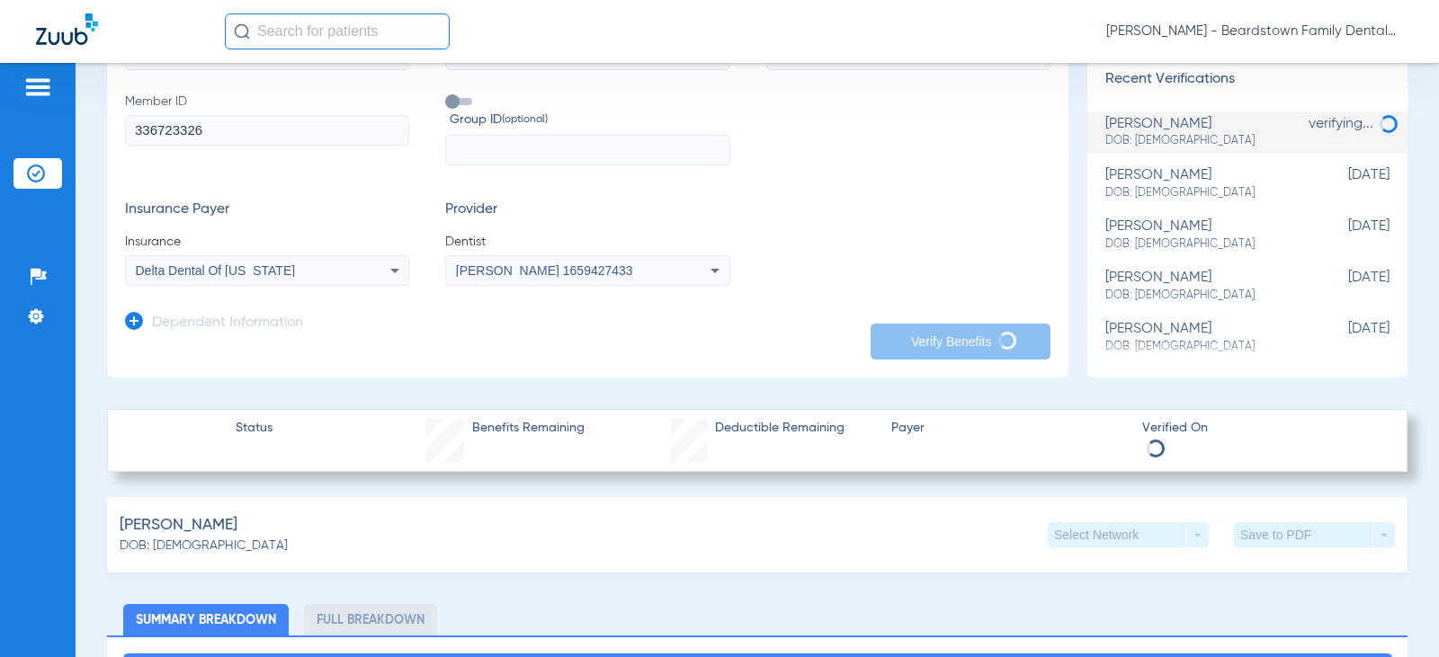
scroll to position [0, 0]
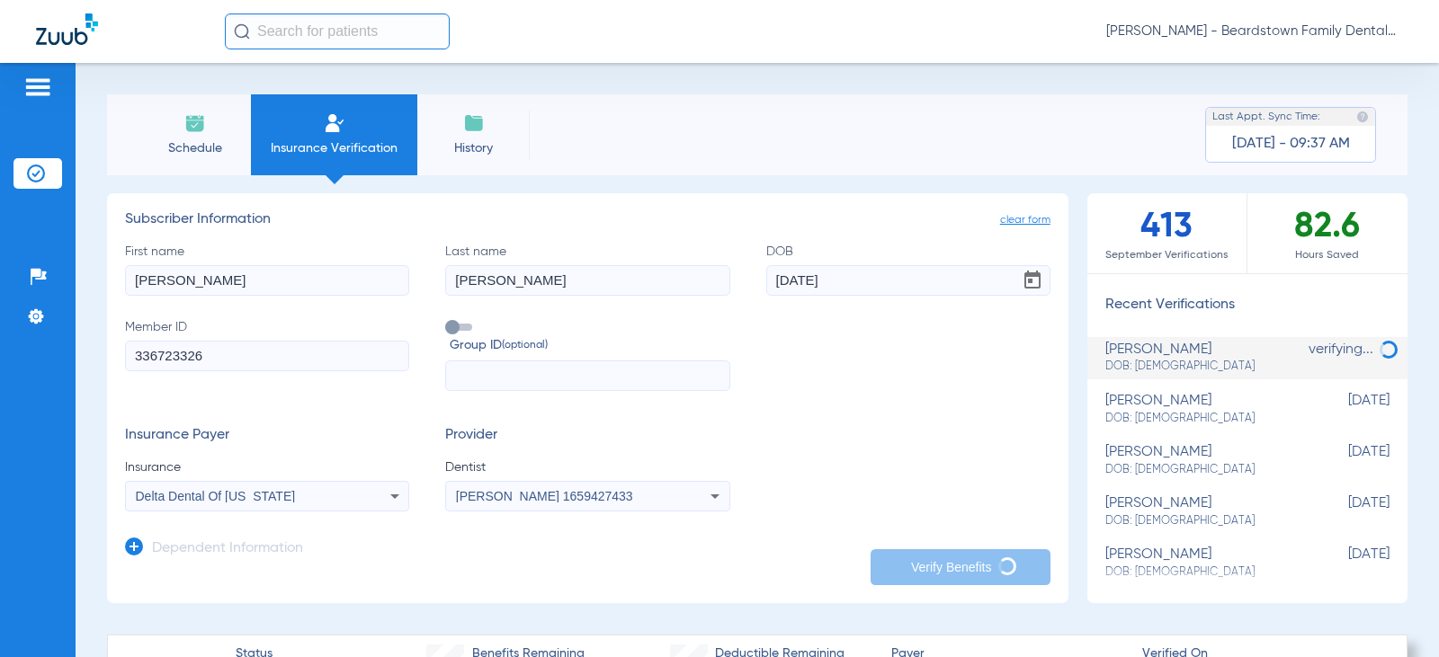
click at [461, 131] on li "History" at bounding box center [473, 134] width 112 height 81
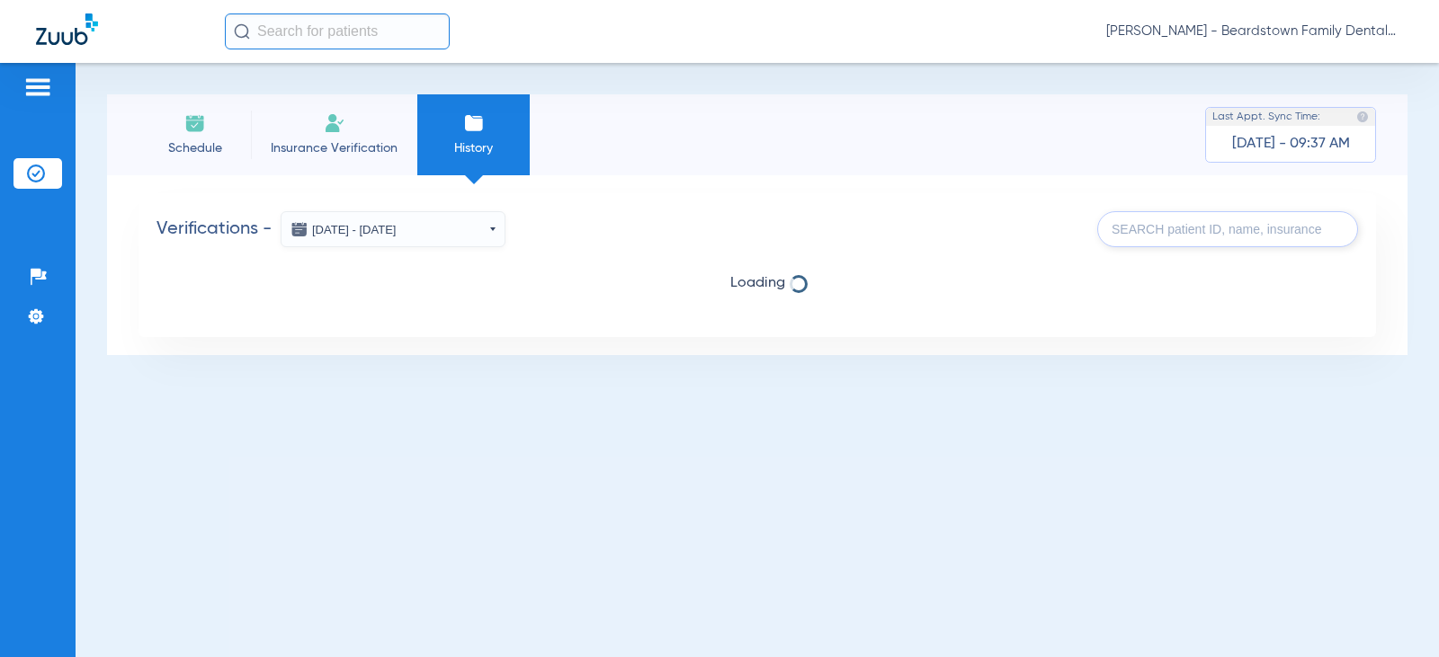
click at [196, 126] on img at bounding box center [195, 123] width 22 height 22
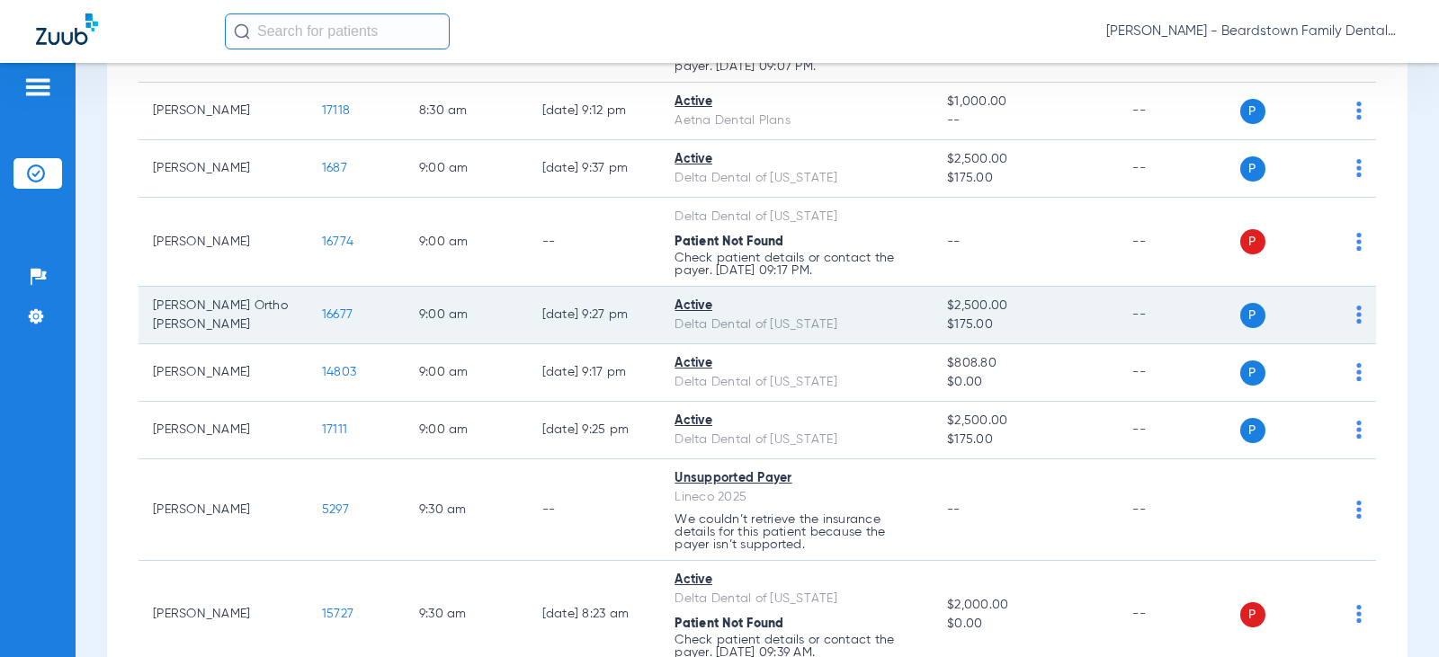
scroll to position [899, 0]
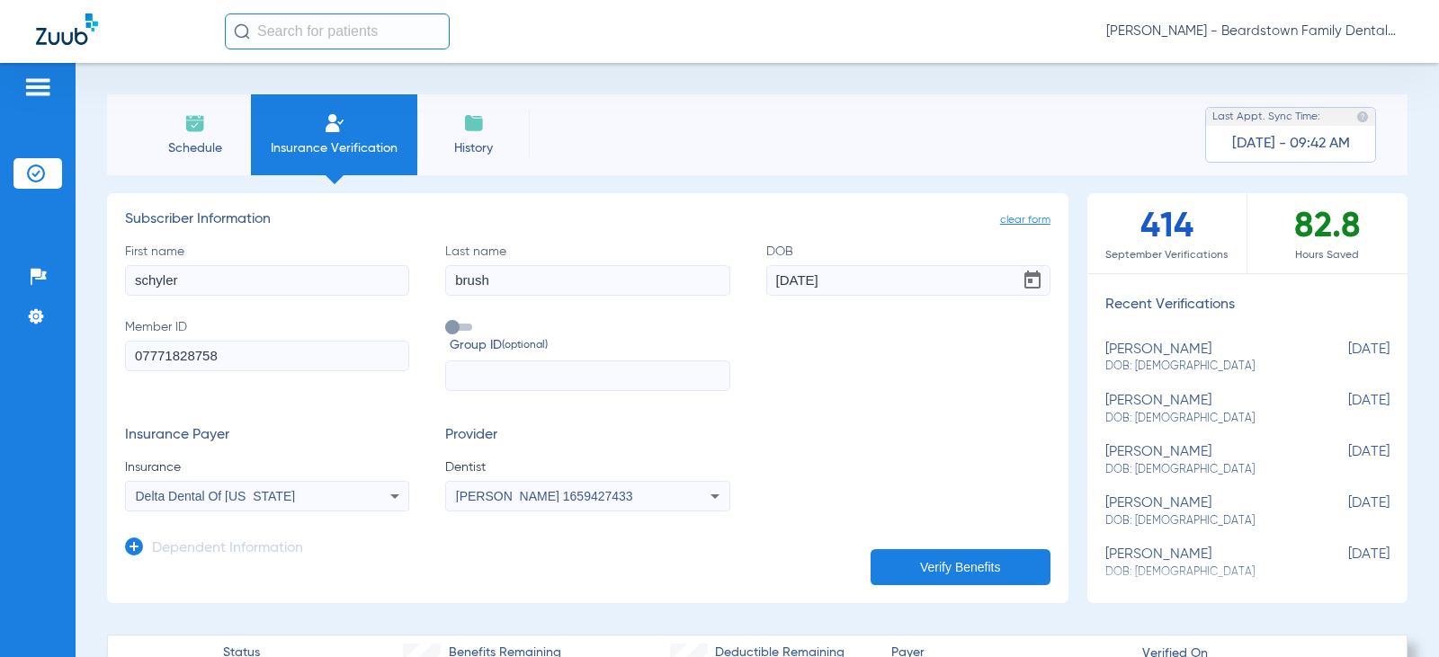
click at [197, 136] on li "Schedule" at bounding box center [194, 134] width 112 height 81
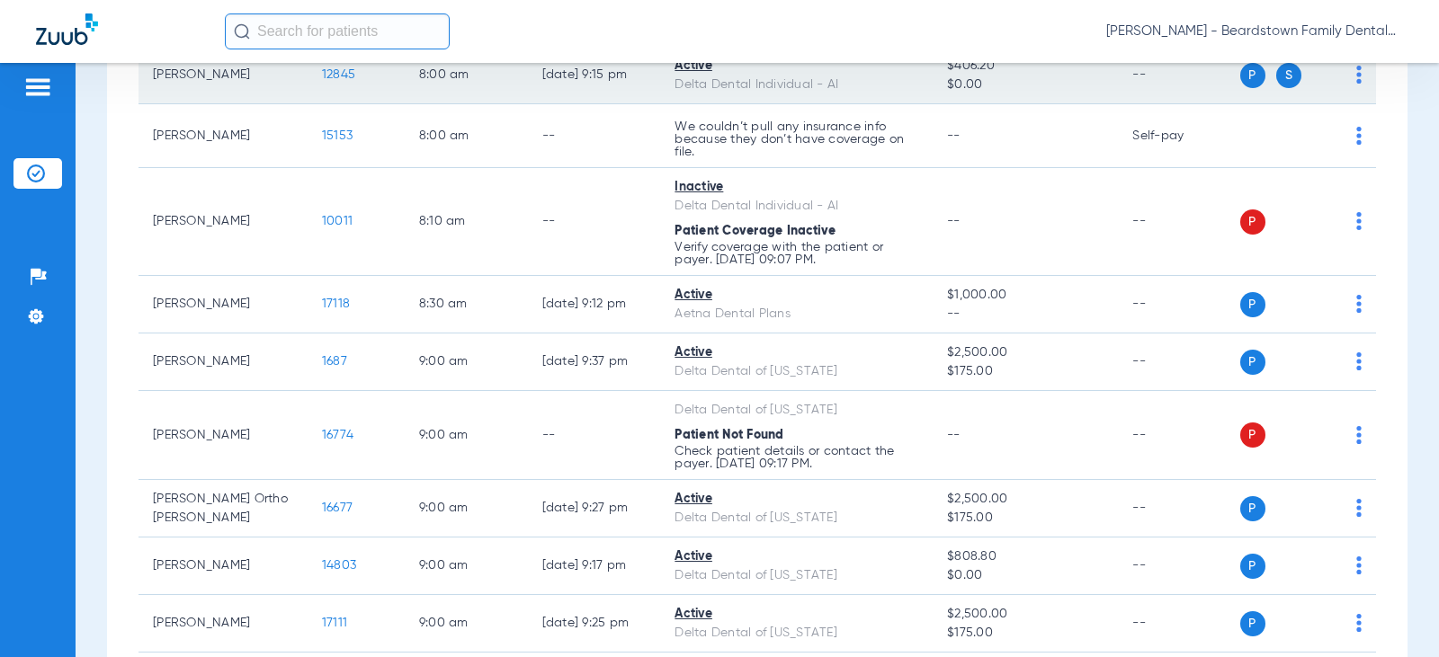
scroll to position [629, 0]
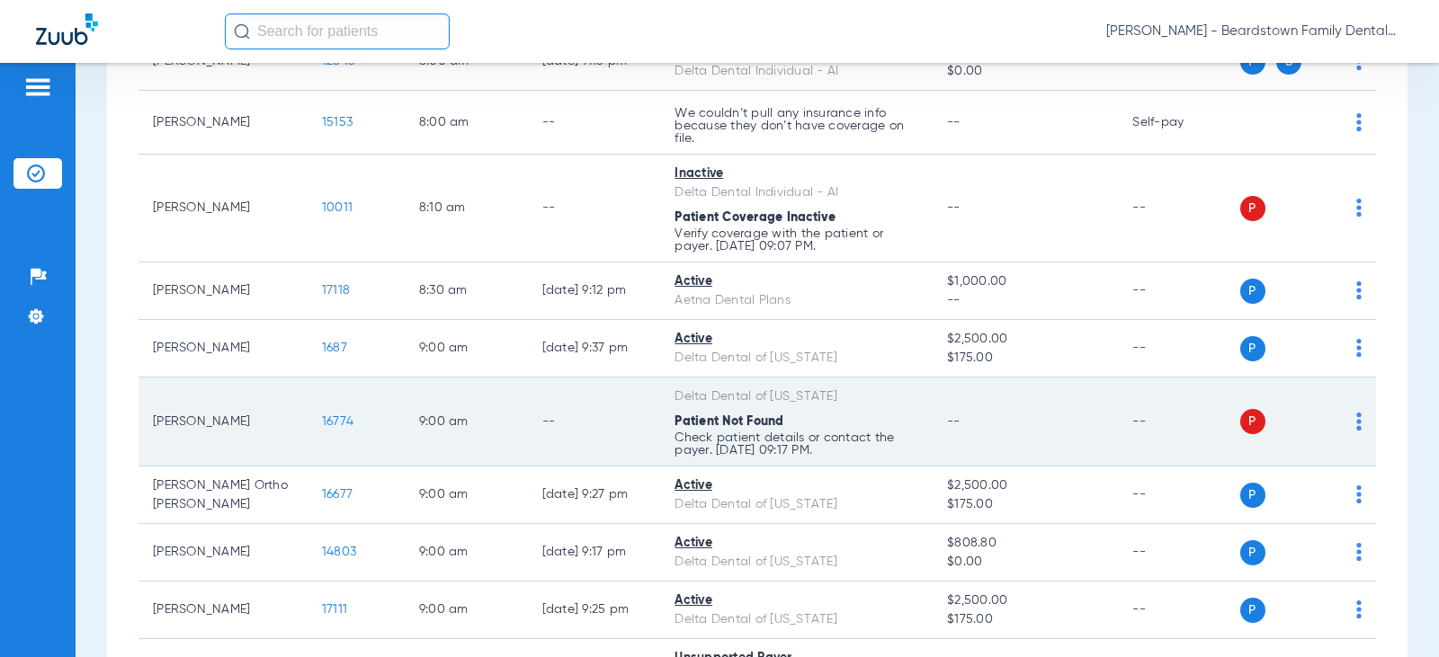
click at [1351, 423] on td "P S" at bounding box center [1308, 422] width 137 height 89
click at [1341, 423] on div "P S" at bounding box center [1301, 421] width 122 height 25
click at [1356, 423] on img at bounding box center [1358, 422] width 5 height 18
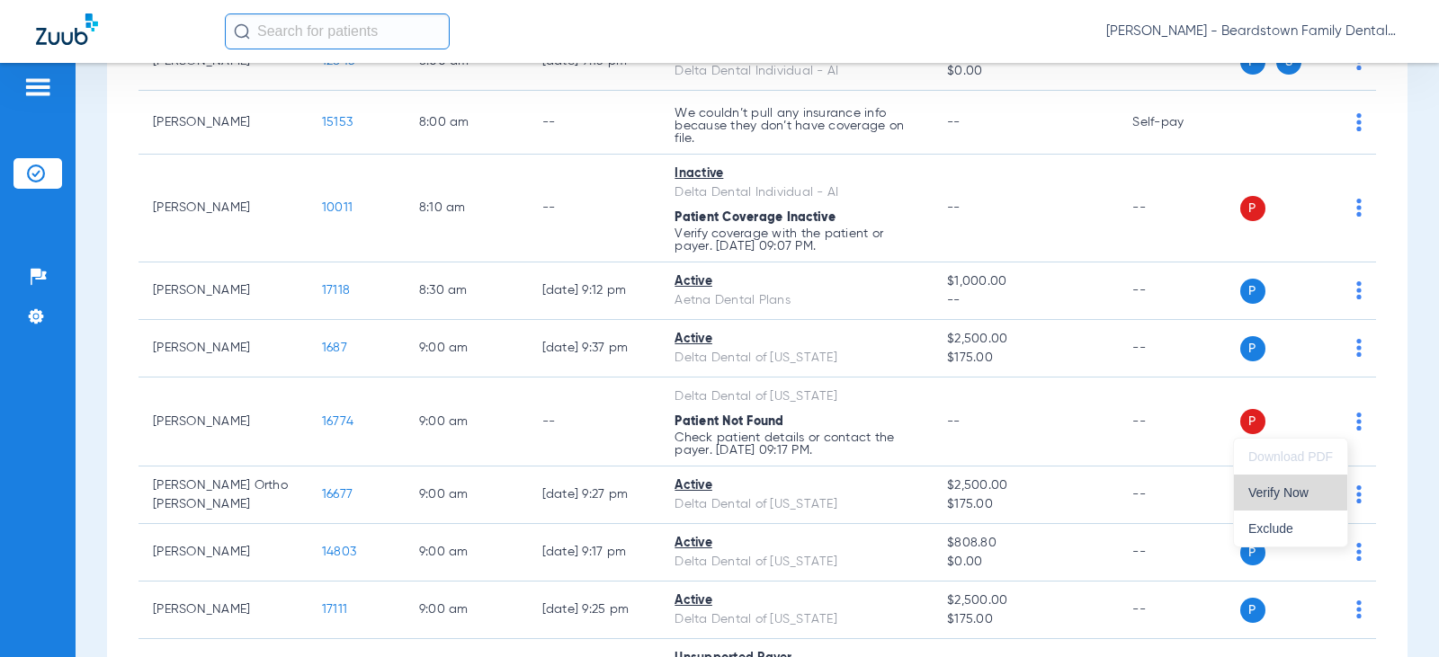
click at [1261, 488] on span "Verify Now" at bounding box center [1290, 492] width 85 height 13
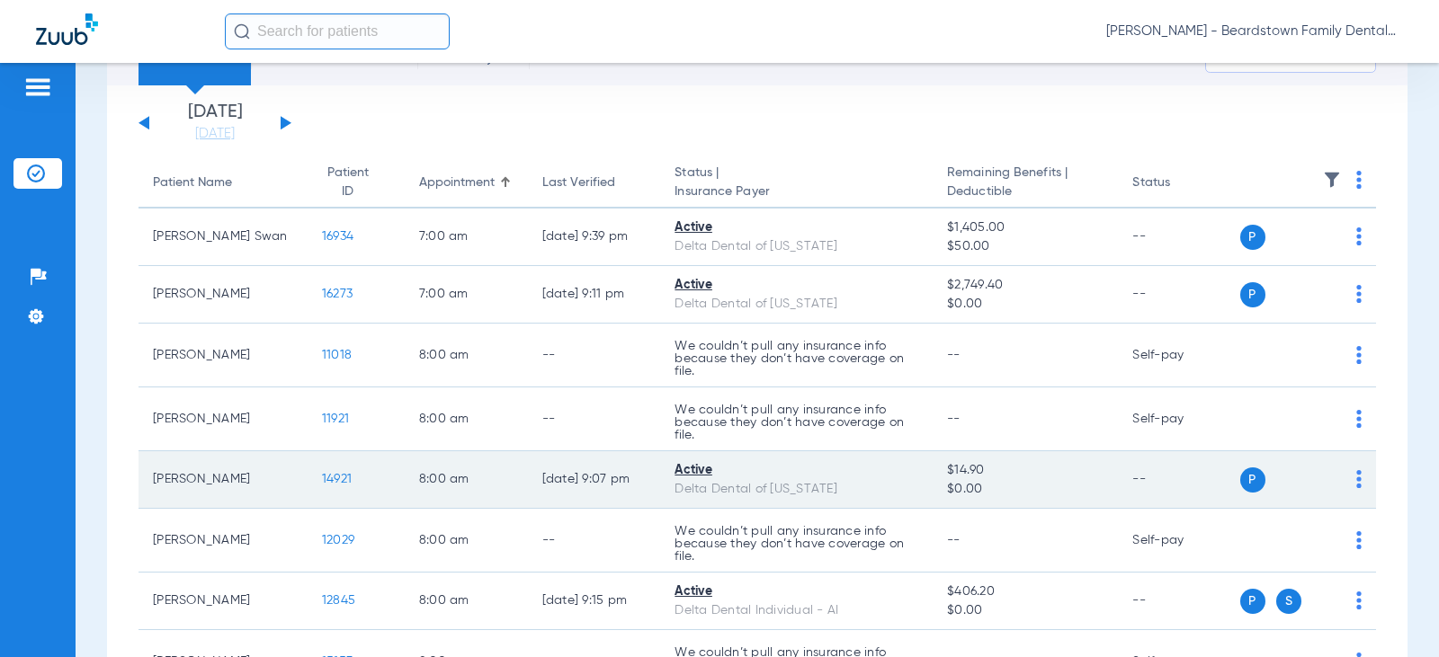
scroll to position [0, 0]
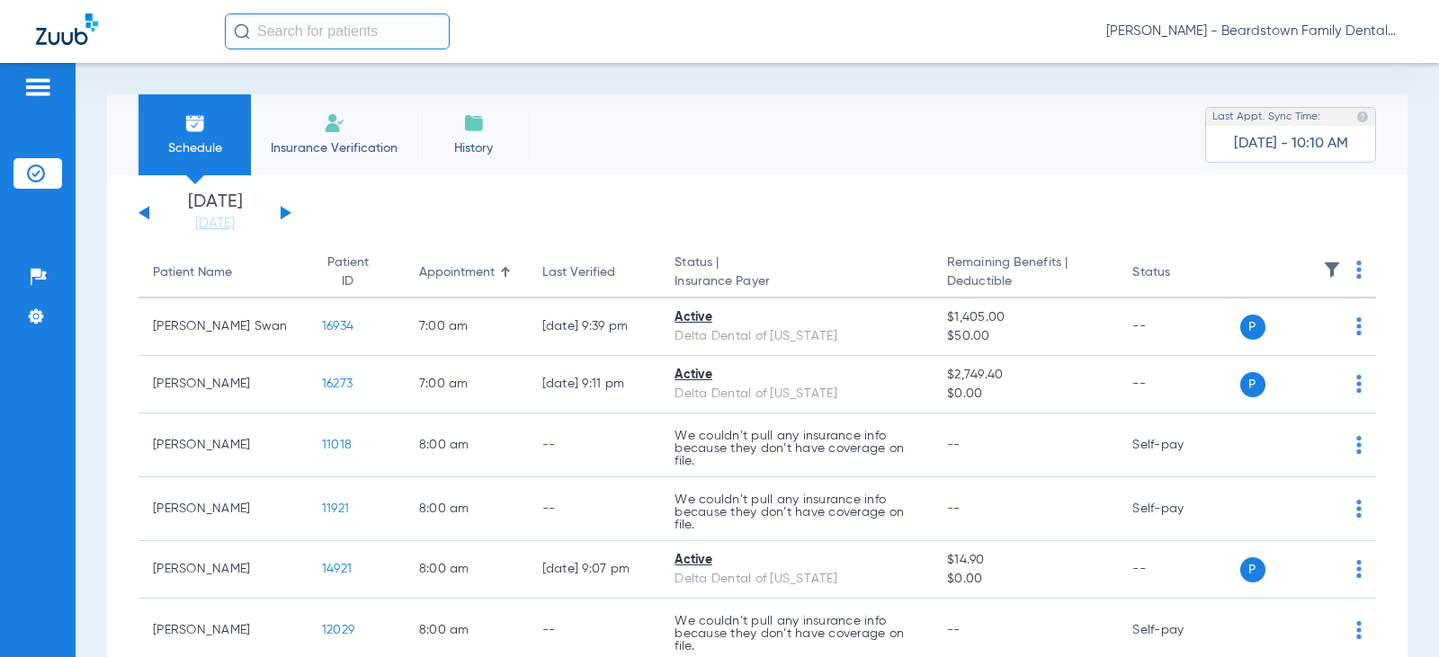
click at [335, 134] on li "Insurance Verification" at bounding box center [334, 134] width 166 height 81
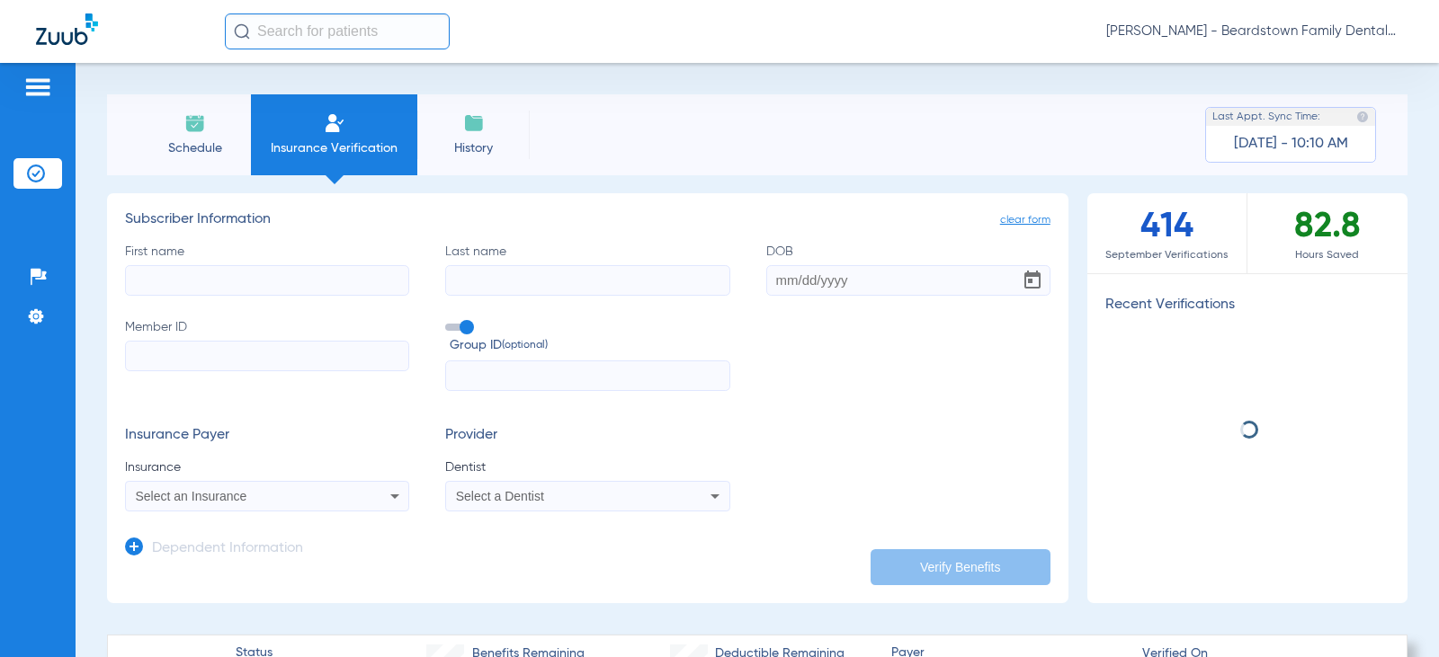
click at [251, 277] on input "First name" at bounding box center [267, 280] width 284 height 31
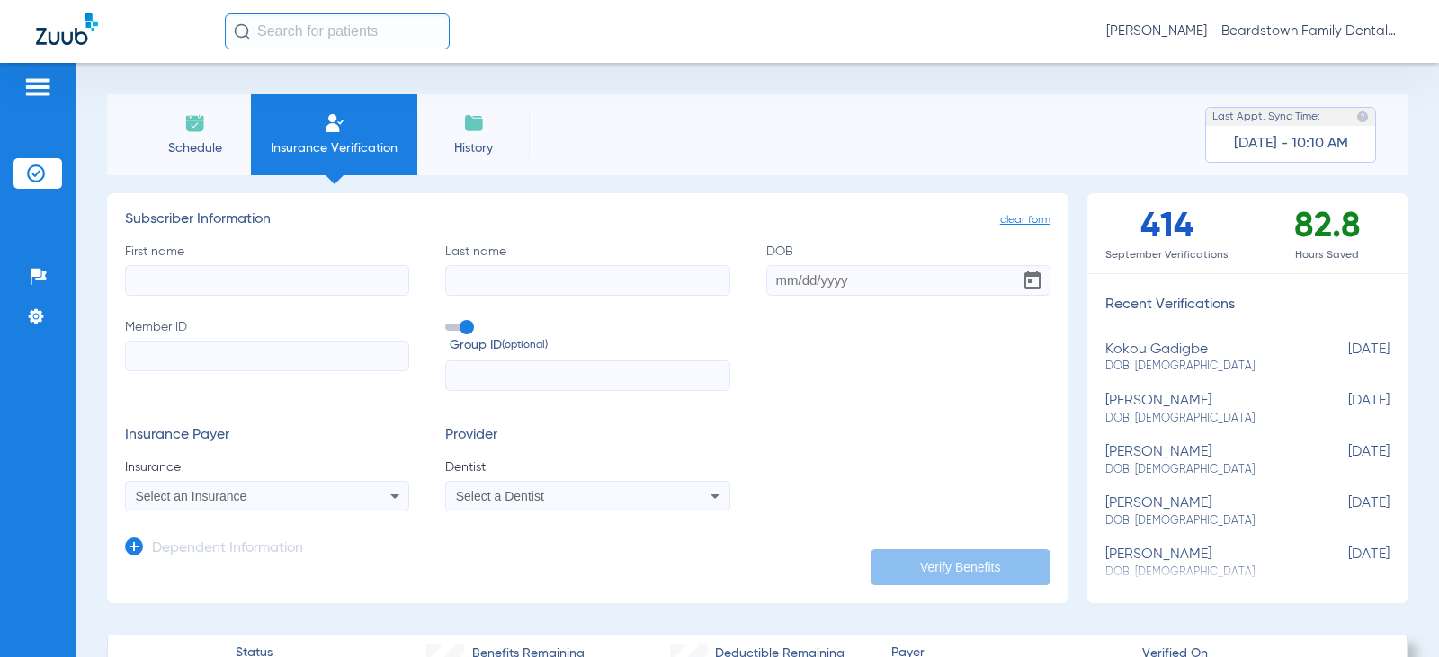
type input "C"
type input "Roseline"
type input "Chery"
click at [853, 280] on input "DOB Required" at bounding box center [908, 280] width 284 height 31
type input "01/01/1983"
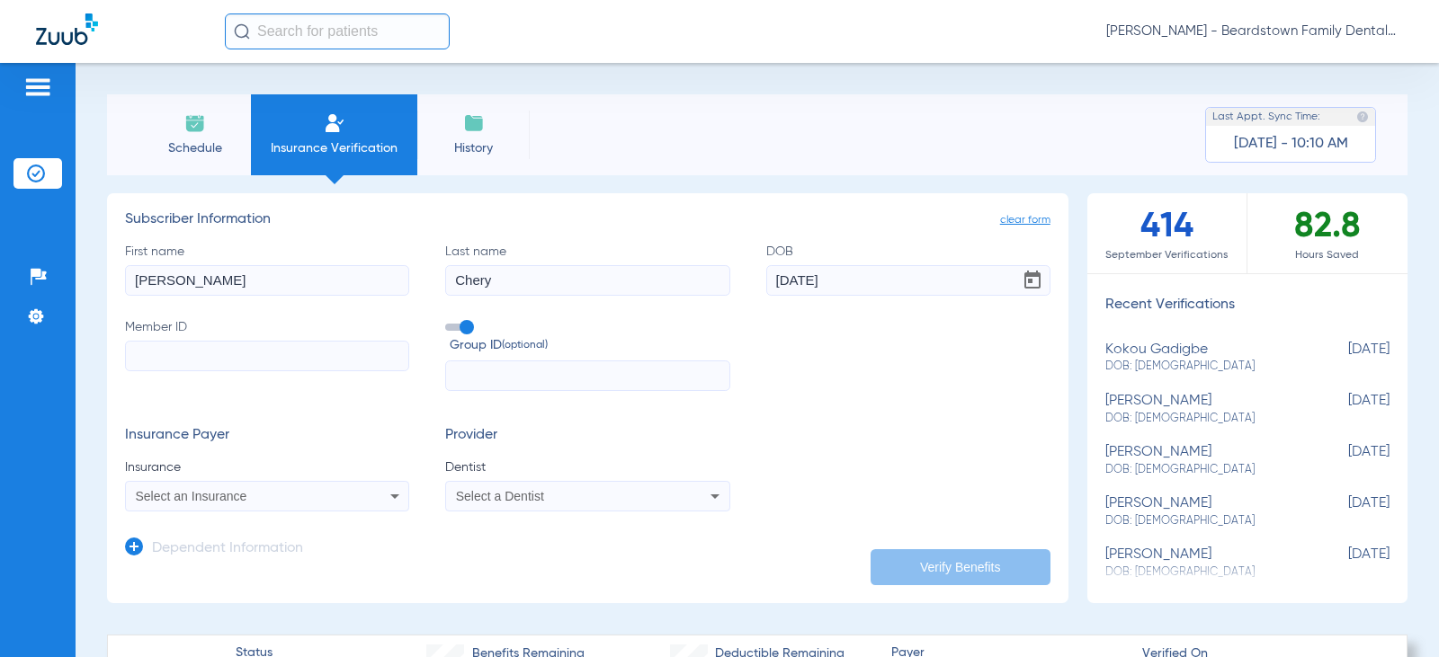
click at [342, 358] on input "Member ID" at bounding box center [267, 356] width 284 height 31
click at [230, 352] on input "Member ID Required" at bounding box center [267, 356] width 284 height 31
paste input "08000000820684"
type input "08000000820684"
click at [470, 369] on input "text" at bounding box center [587, 376] width 284 height 31
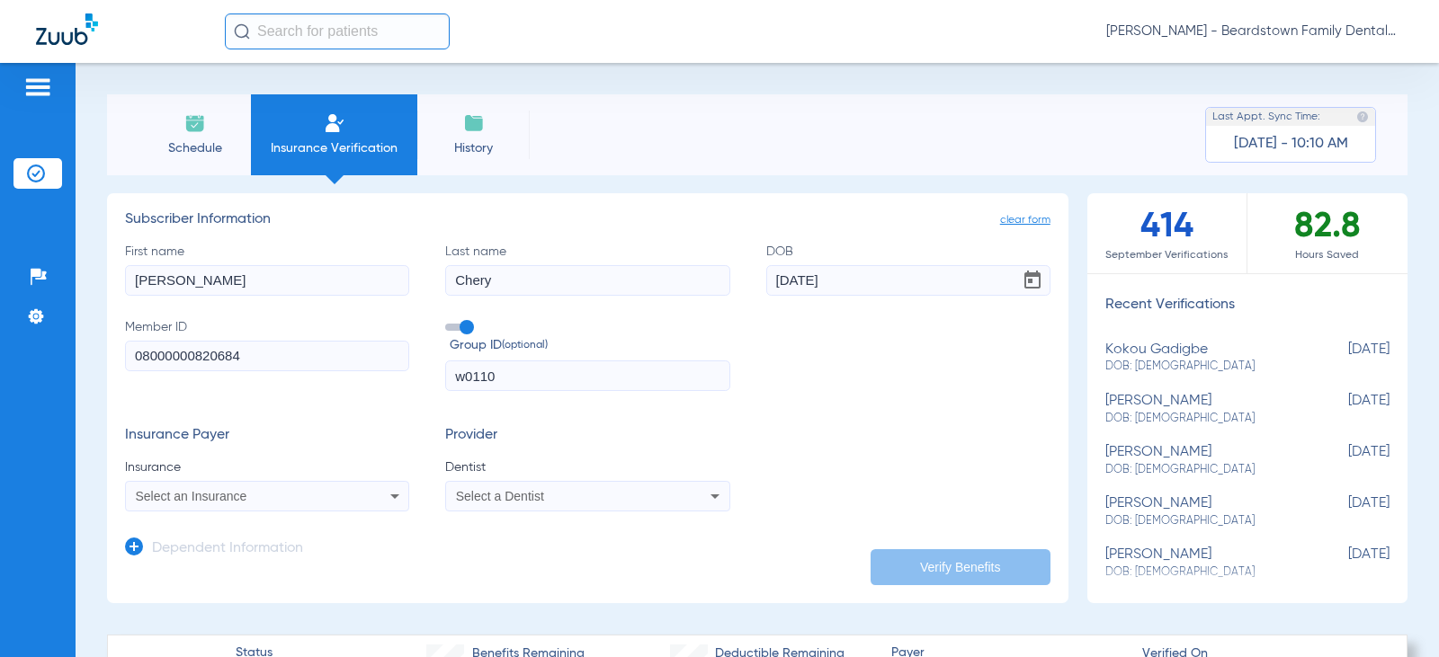
type input "w0110"
click at [349, 500] on div "Select an Insurance" at bounding box center [267, 497] width 282 height 22
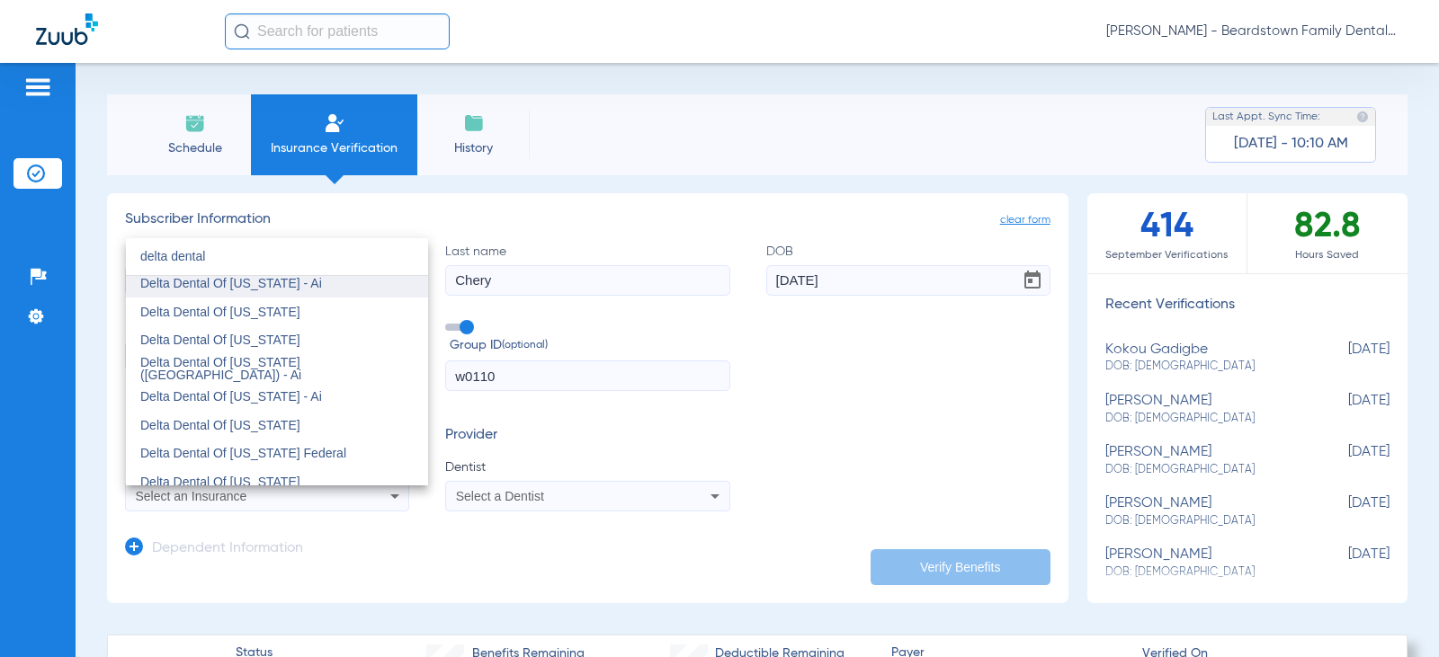
scroll to position [450, 0]
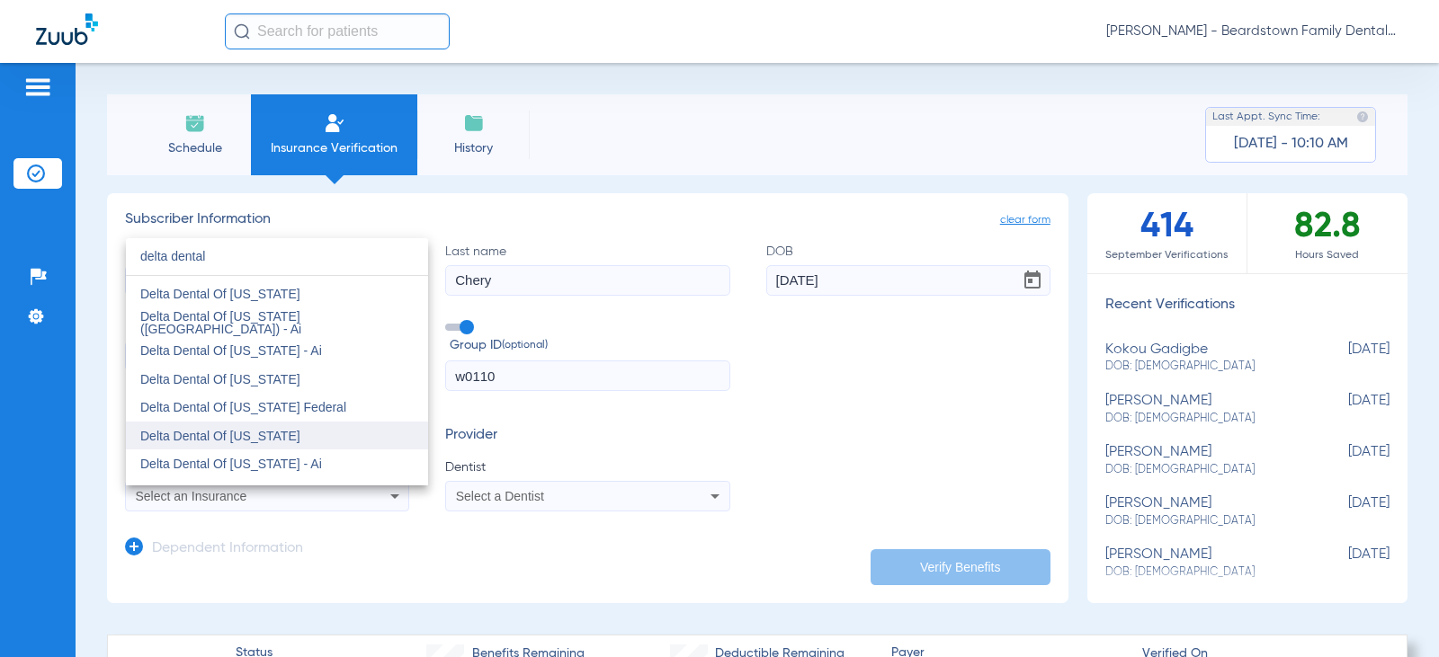
type input "delta dental"
click at [261, 429] on span "Delta Dental Of Colorado" at bounding box center [220, 436] width 160 height 14
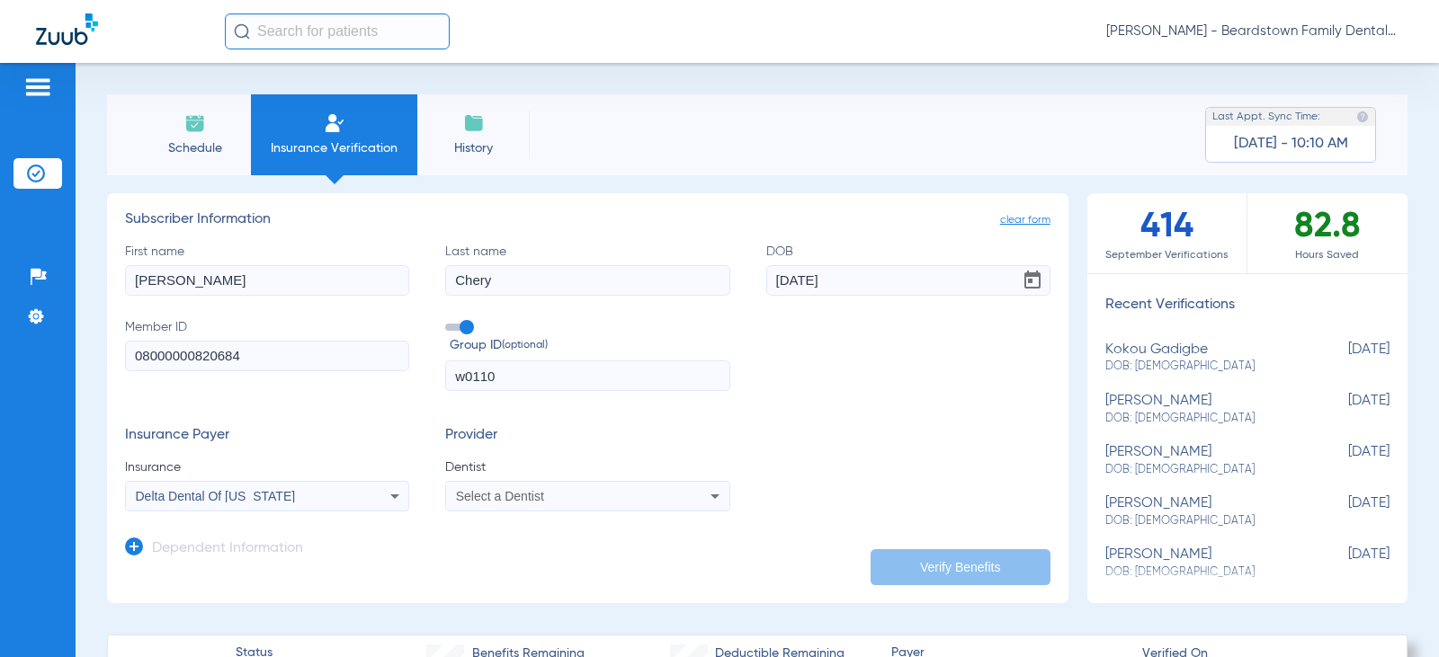
click at [559, 490] on div "Select a Dentist" at bounding box center [561, 496] width 211 height 13
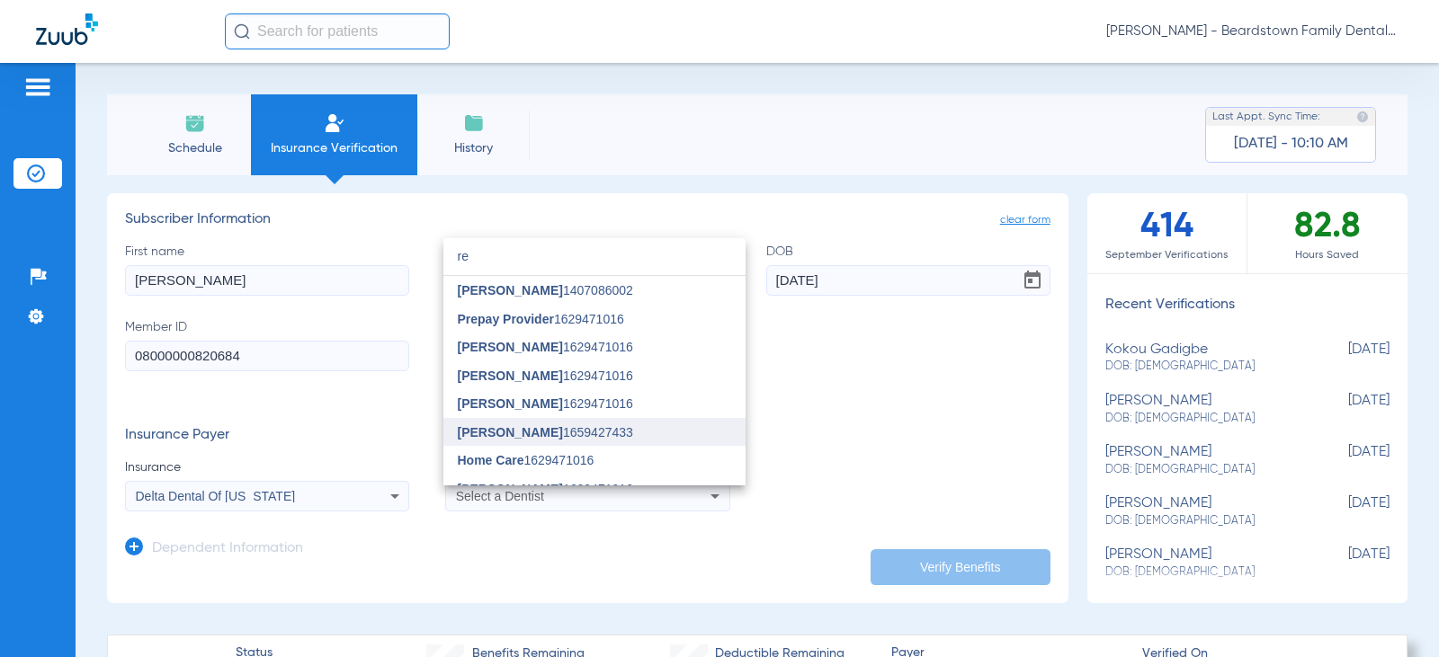
type input "re"
click at [504, 431] on span "Rebecca Canter" at bounding box center [510, 432] width 105 height 14
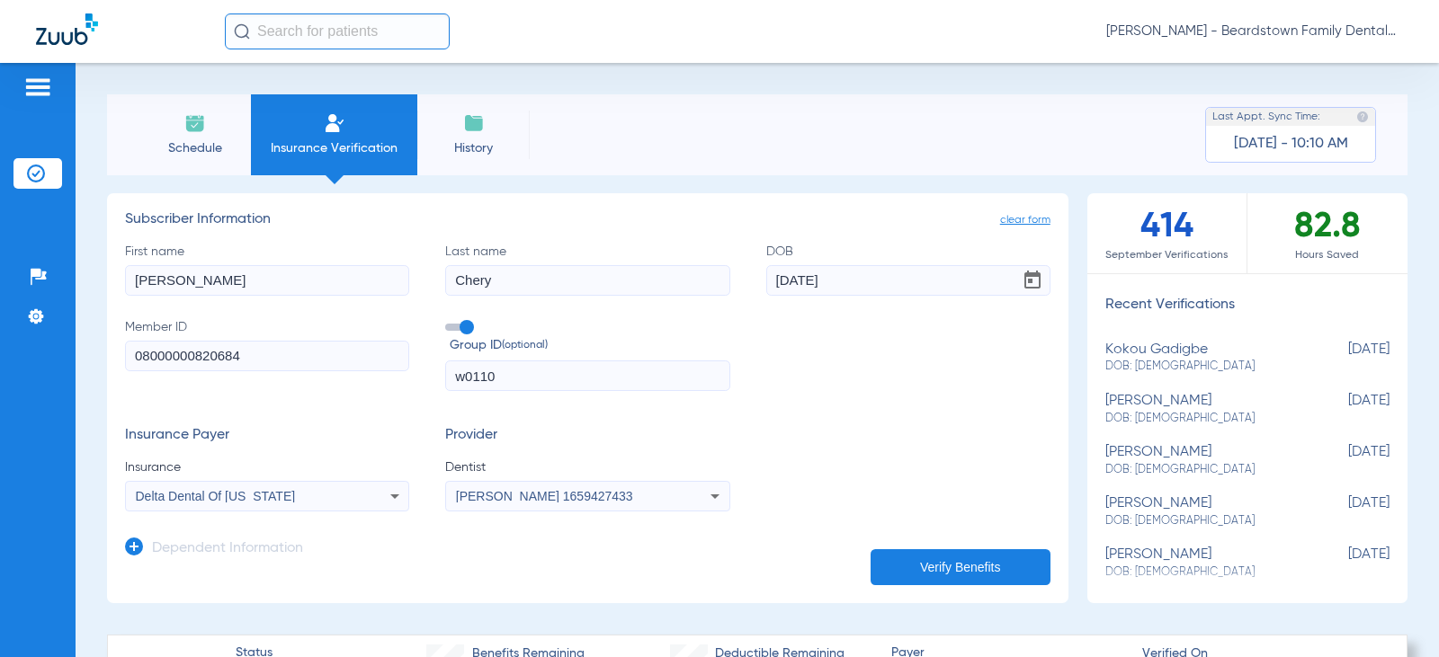
click at [924, 562] on button "Verify Benefits" at bounding box center [960, 567] width 180 height 36
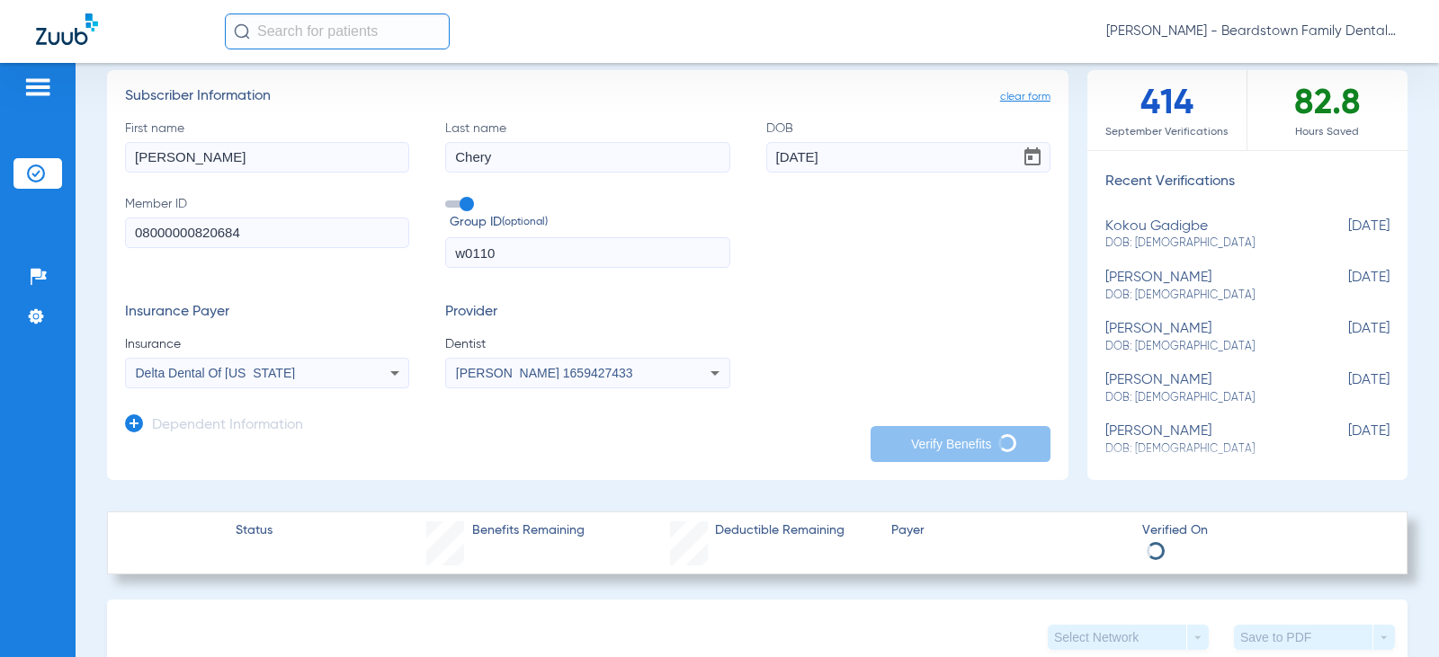
scroll to position [180, 0]
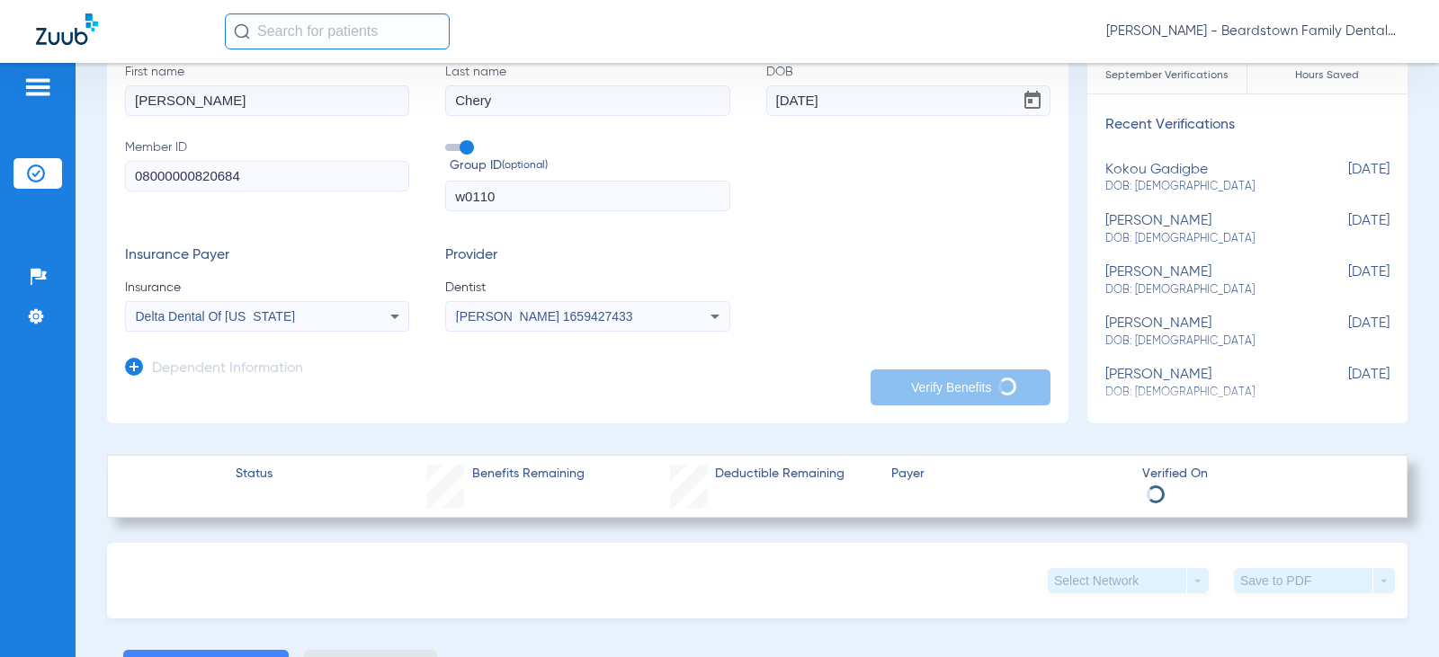
click at [467, 144] on span at bounding box center [458, 147] width 27 height 7
click at [449, 141] on input "Group ID (optional)" at bounding box center [449, 141] width 0 height 0
click at [980, 325] on div "Insurance Payer Insurance Delta Dental Of Colorado Provider Dentist Rebecca Can…" at bounding box center [587, 289] width 925 height 85
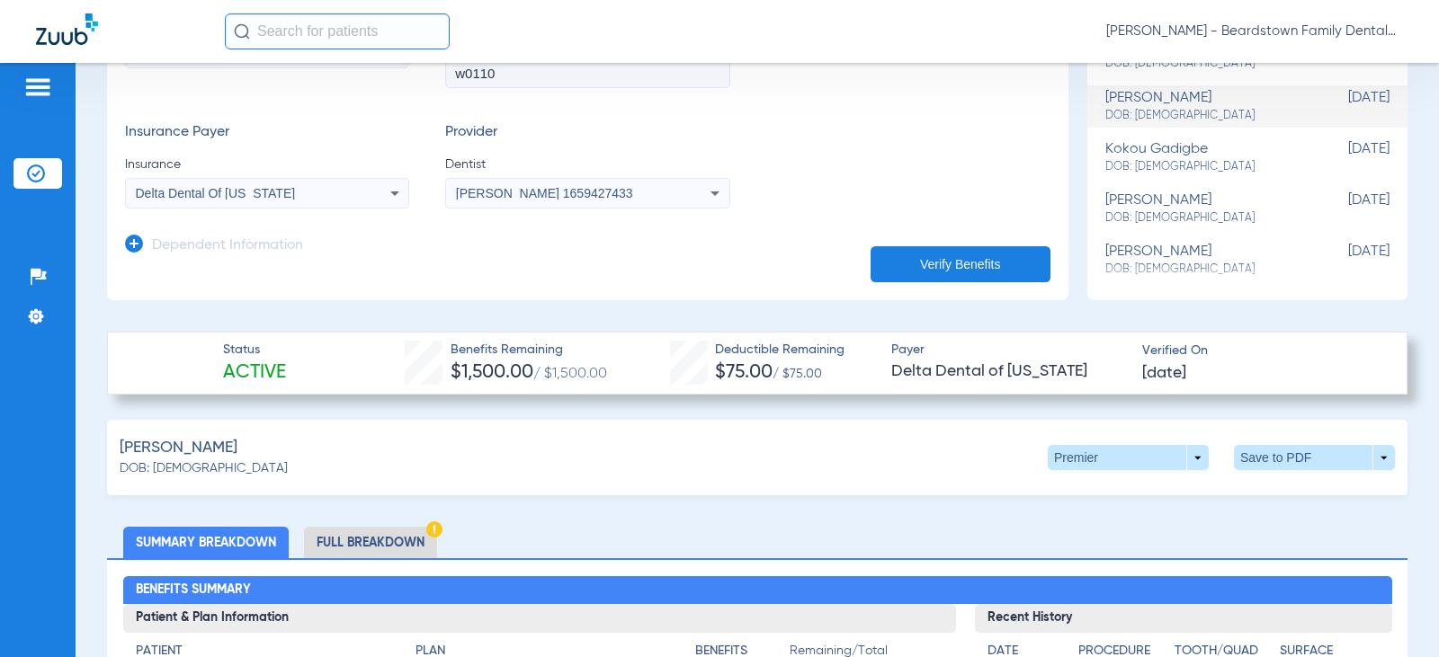
scroll to position [360, 0]
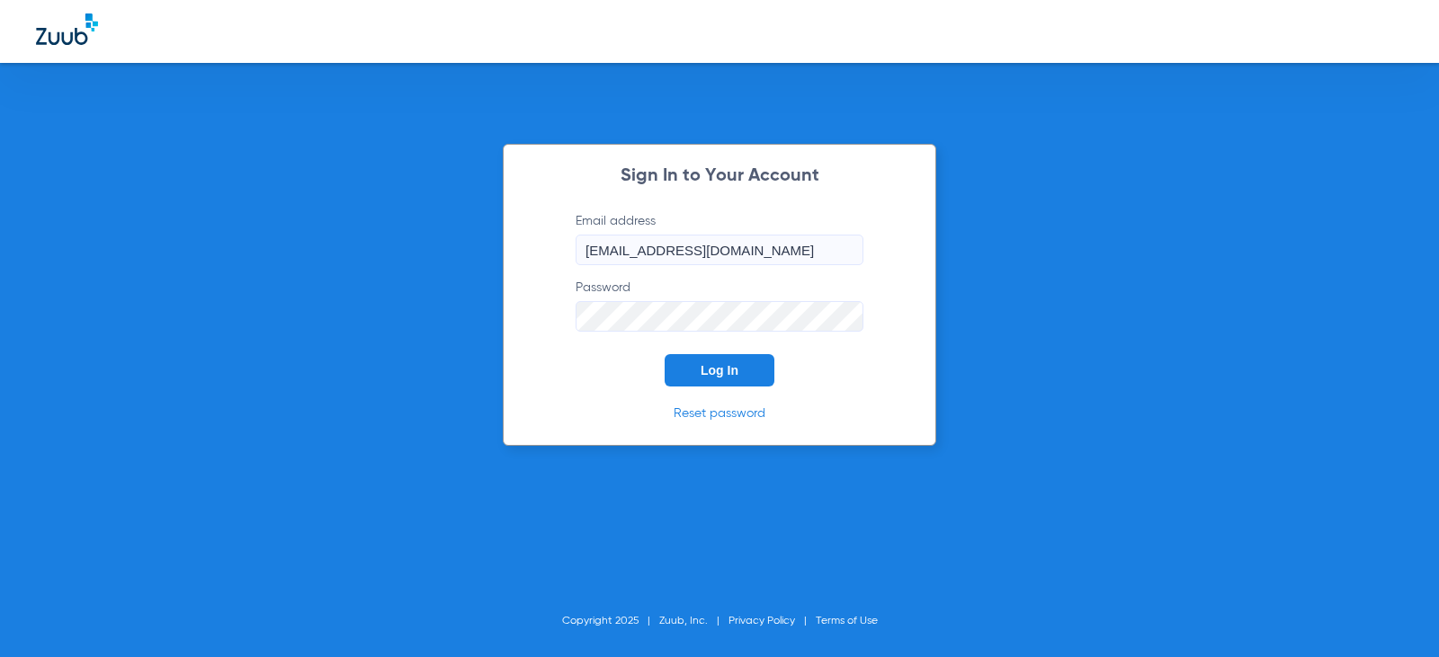
click at [689, 379] on button "Log In" at bounding box center [719, 370] width 110 height 32
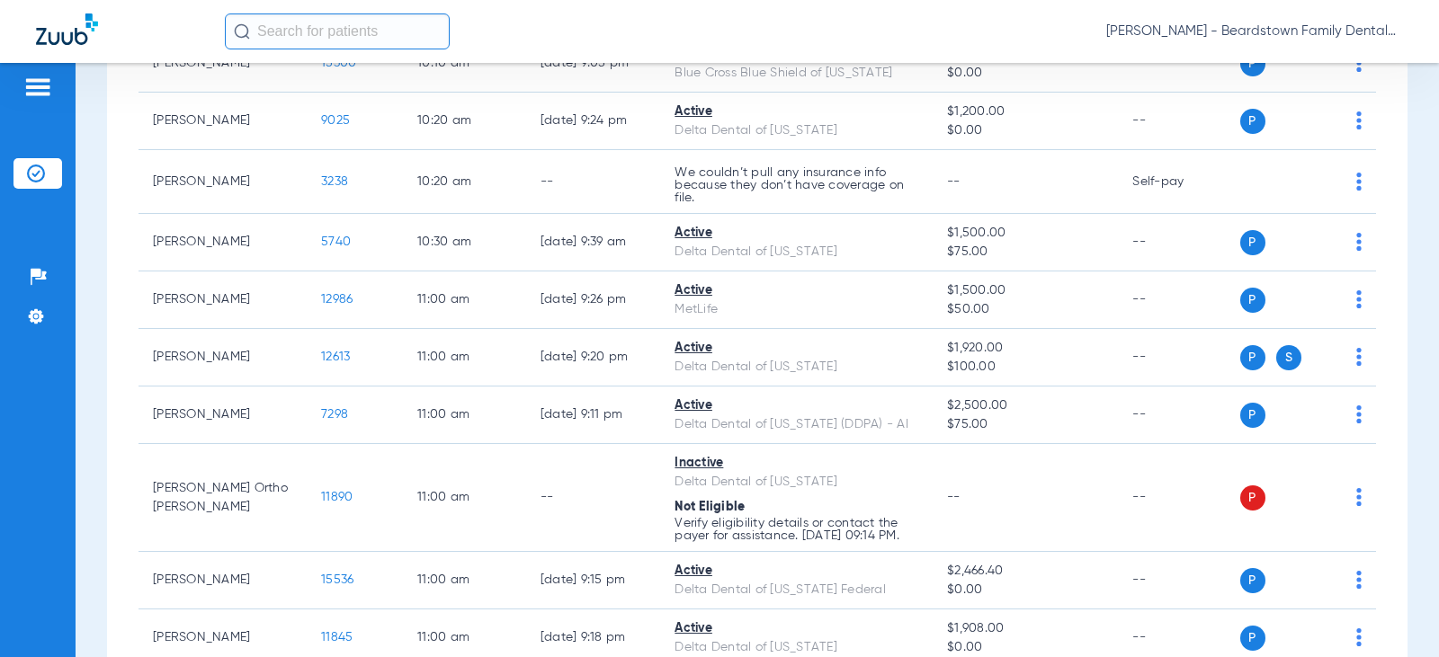
scroll to position [1508, 0]
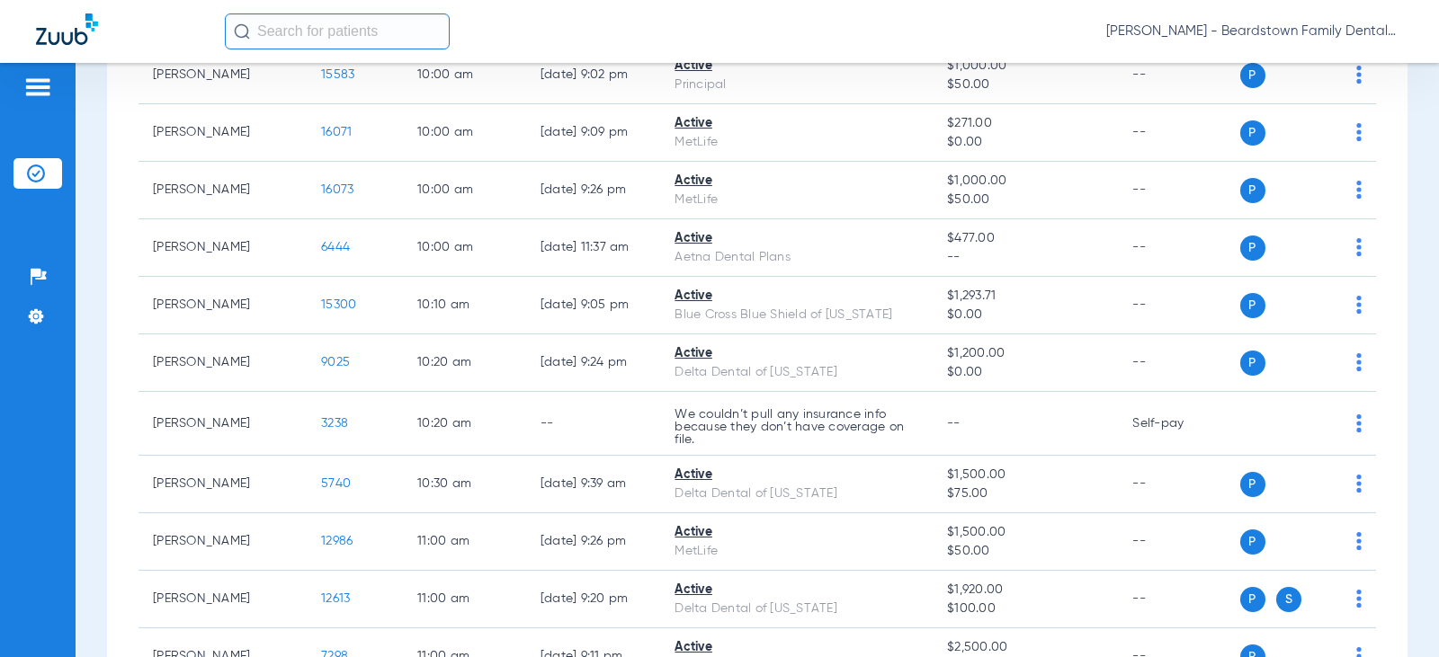
click at [355, 32] on input "text" at bounding box center [337, 31] width 225 height 36
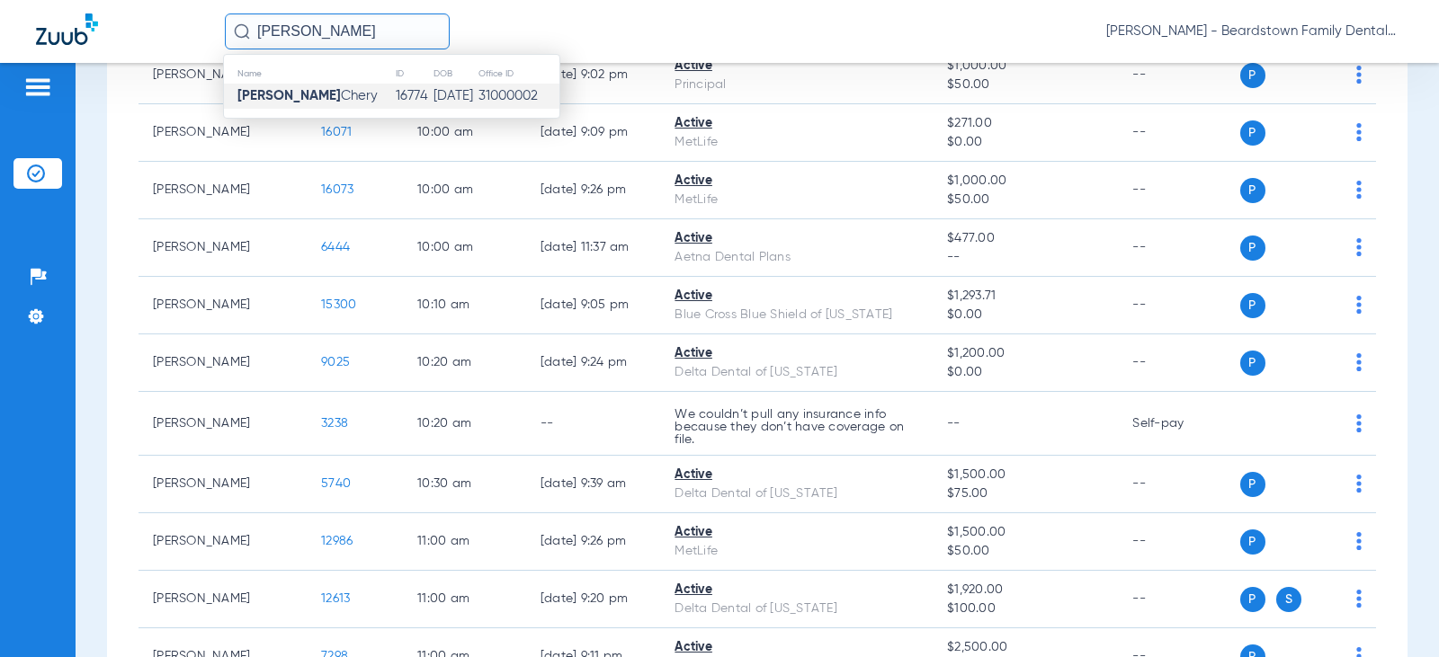
type input "roseline"
click at [395, 89] on td "16774" at bounding box center [414, 96] width 38 height 25
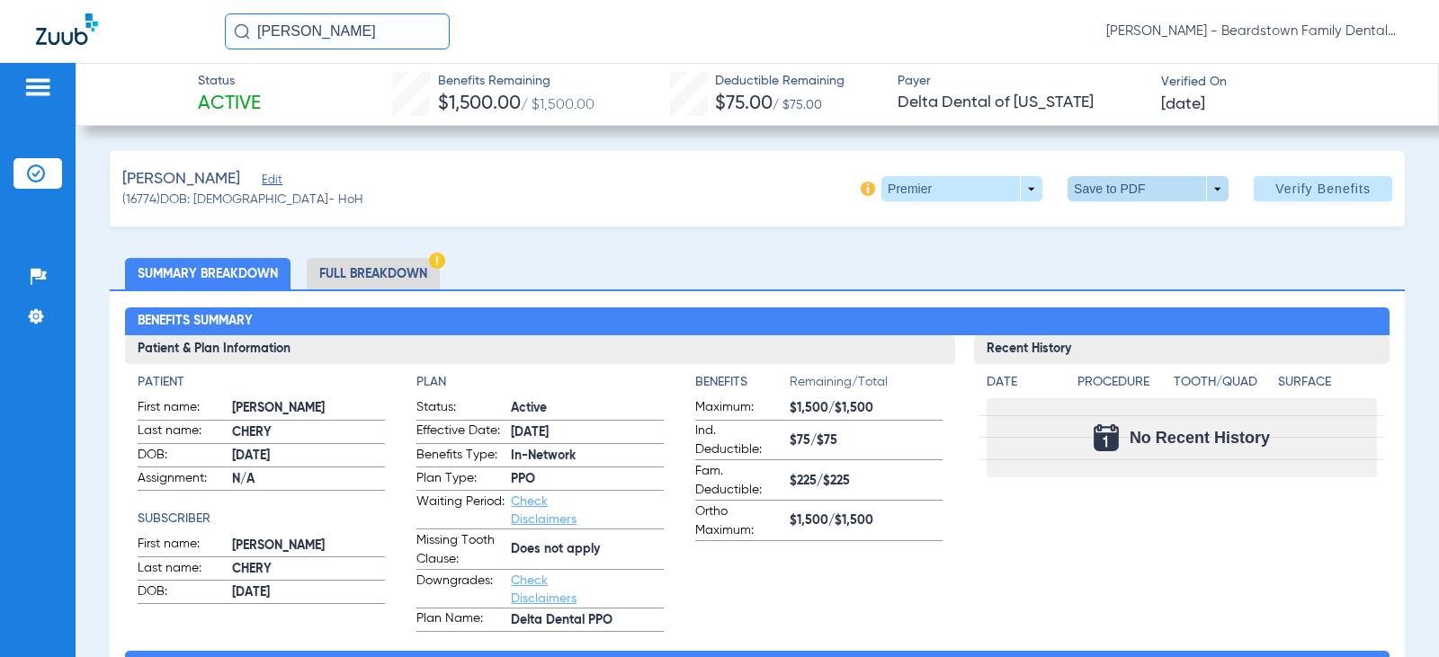
click at [1142, 196] on span at bounding box center [1148, 188] width 43 height 43
click at [1137, 223] on span "Save to PDF" at bounding box center [1140, 224] width 71 height 13
